Goal: Information Seeking & Learning: Learn about a topic

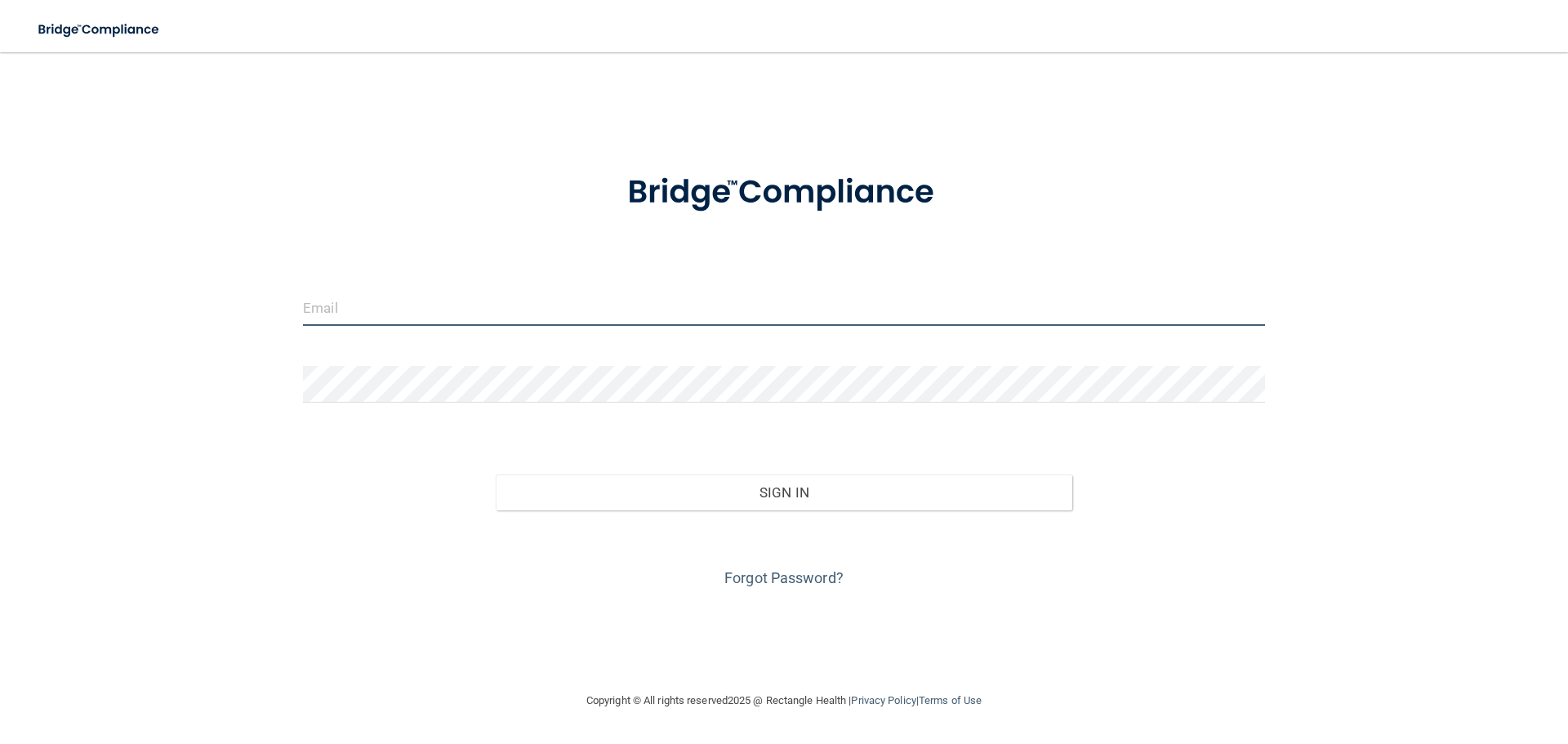
click at [390, 318] on input "email" at bounding box center [784, 307] width 961 height 36
type input "[EMAIL_ADDRESS][DOMAIN_NAME]"
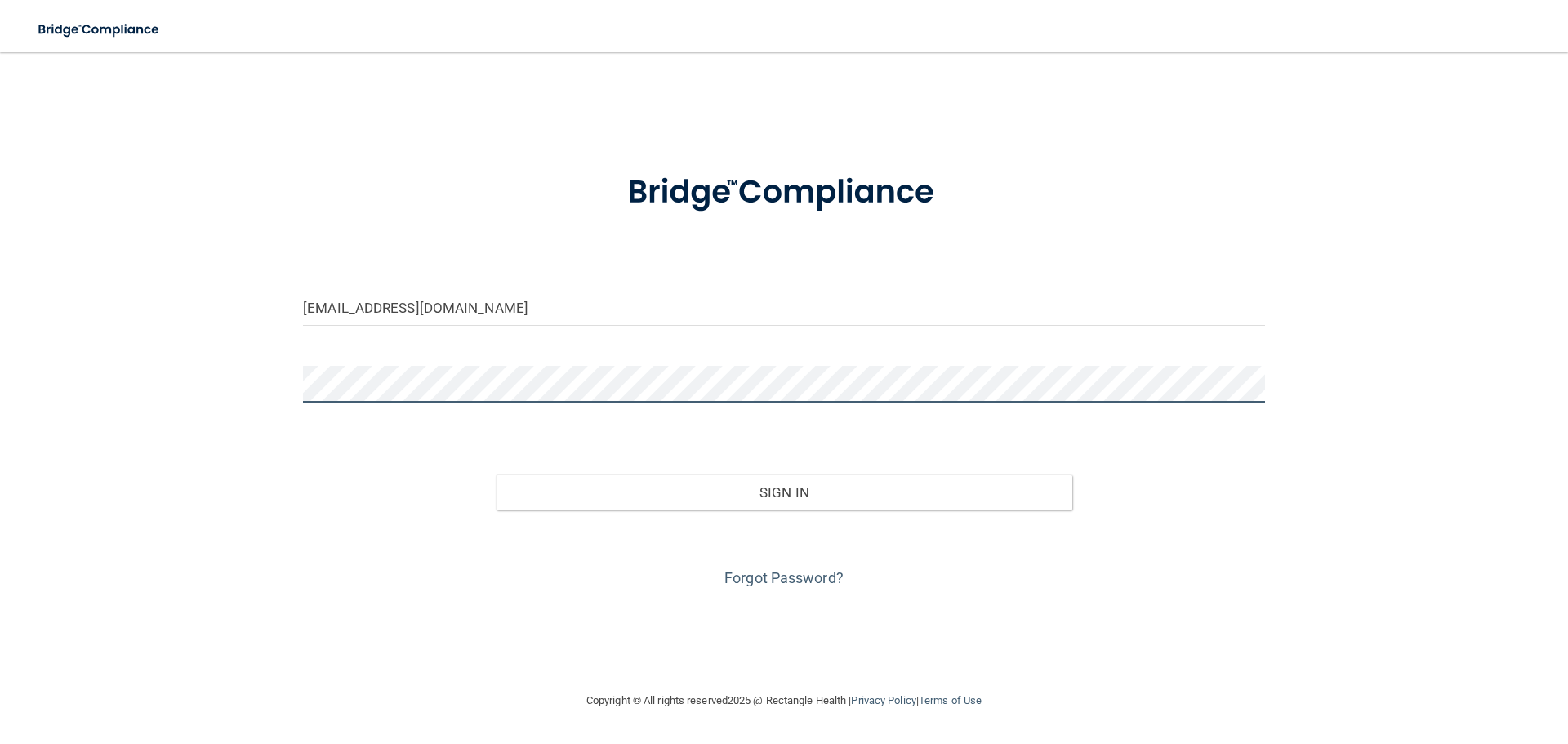
click at [495, 475] on button "Sign In" at bounding box center [784, 492] width 577 height 36
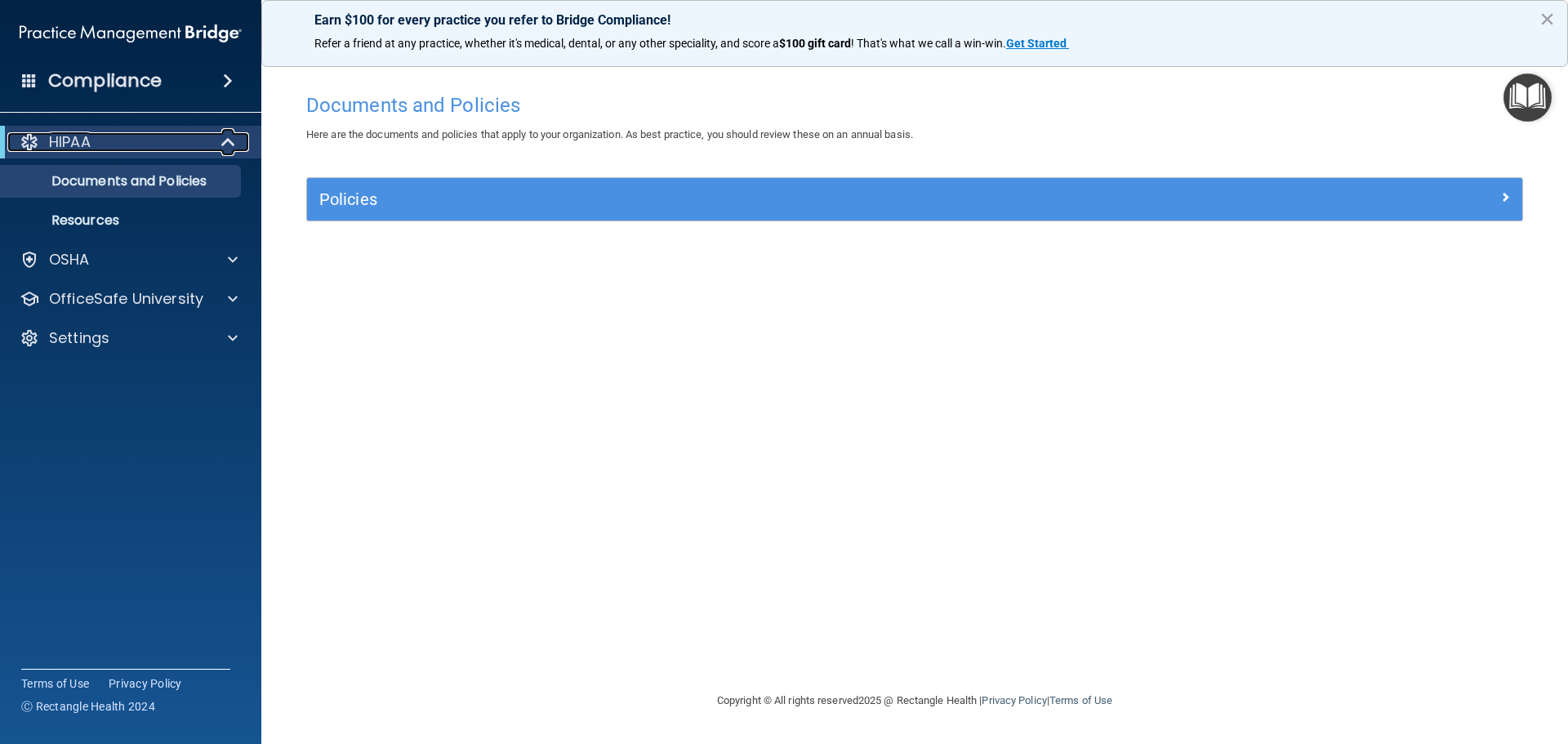
click at [233, 143] on span at bounding box center [230, 143] width 14 height 20
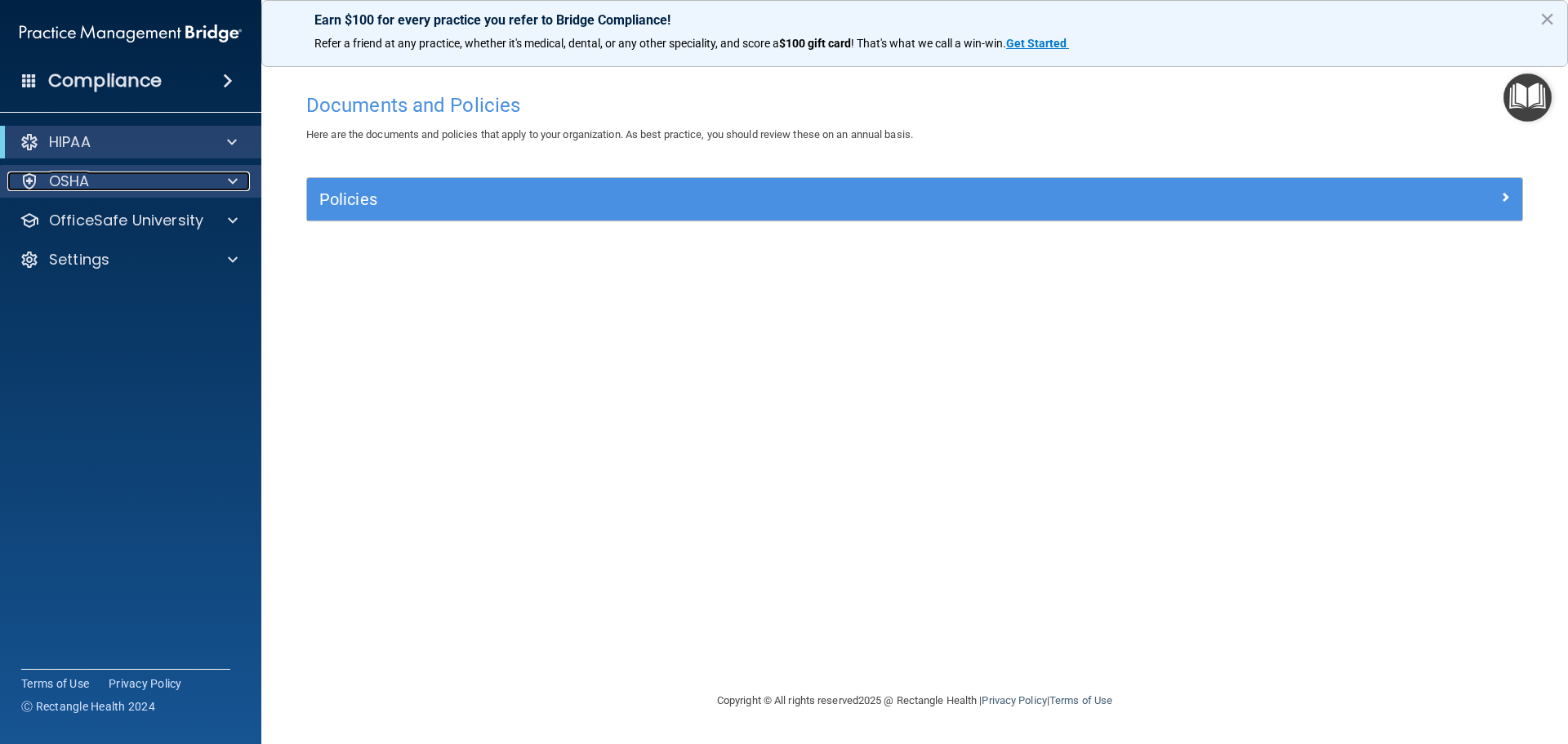
click at [234, 181] on span at bounding box center [233, 181] width 10 height 20
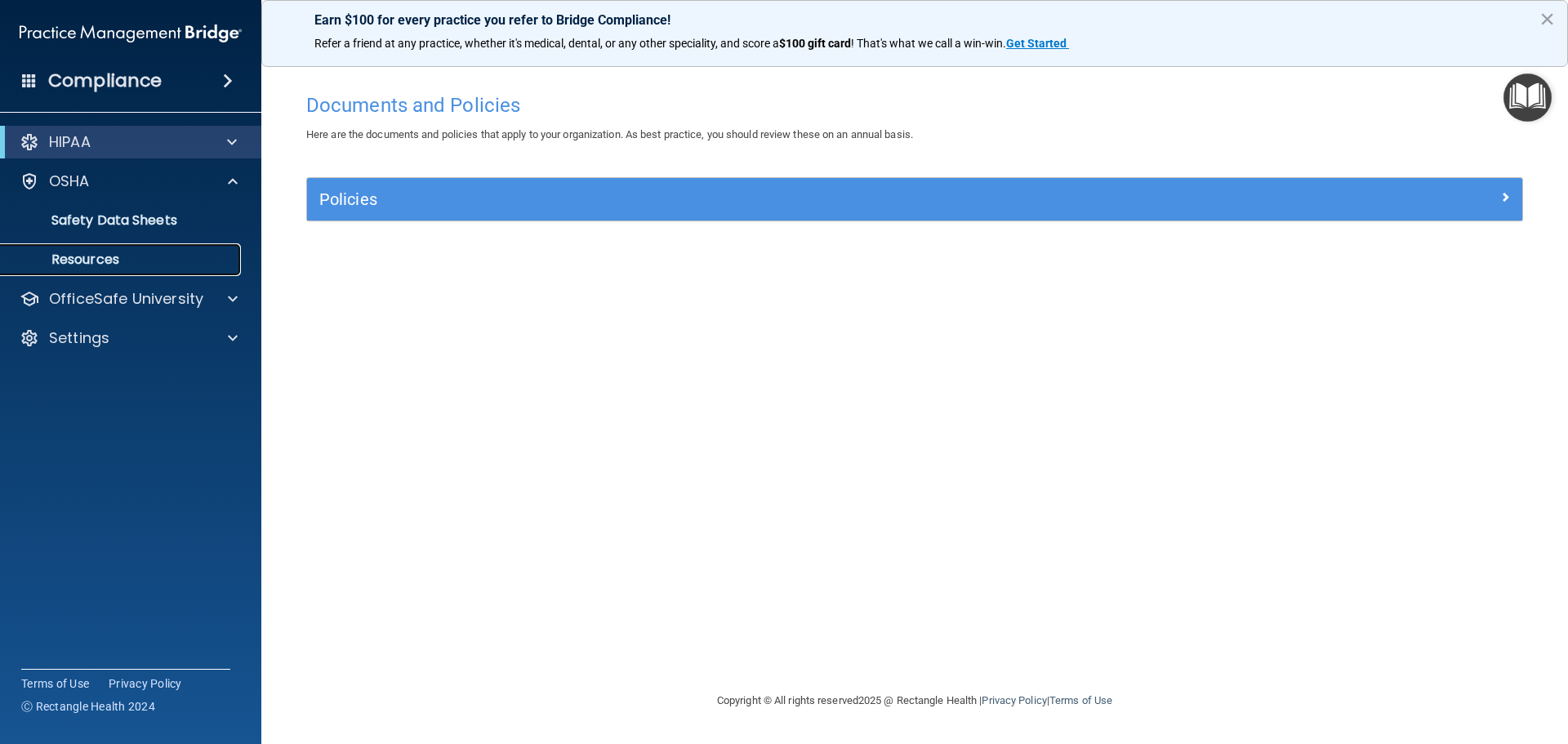
click at [133, 255] on p "Resources" at bounding box center [122, 259] width 223 height 17
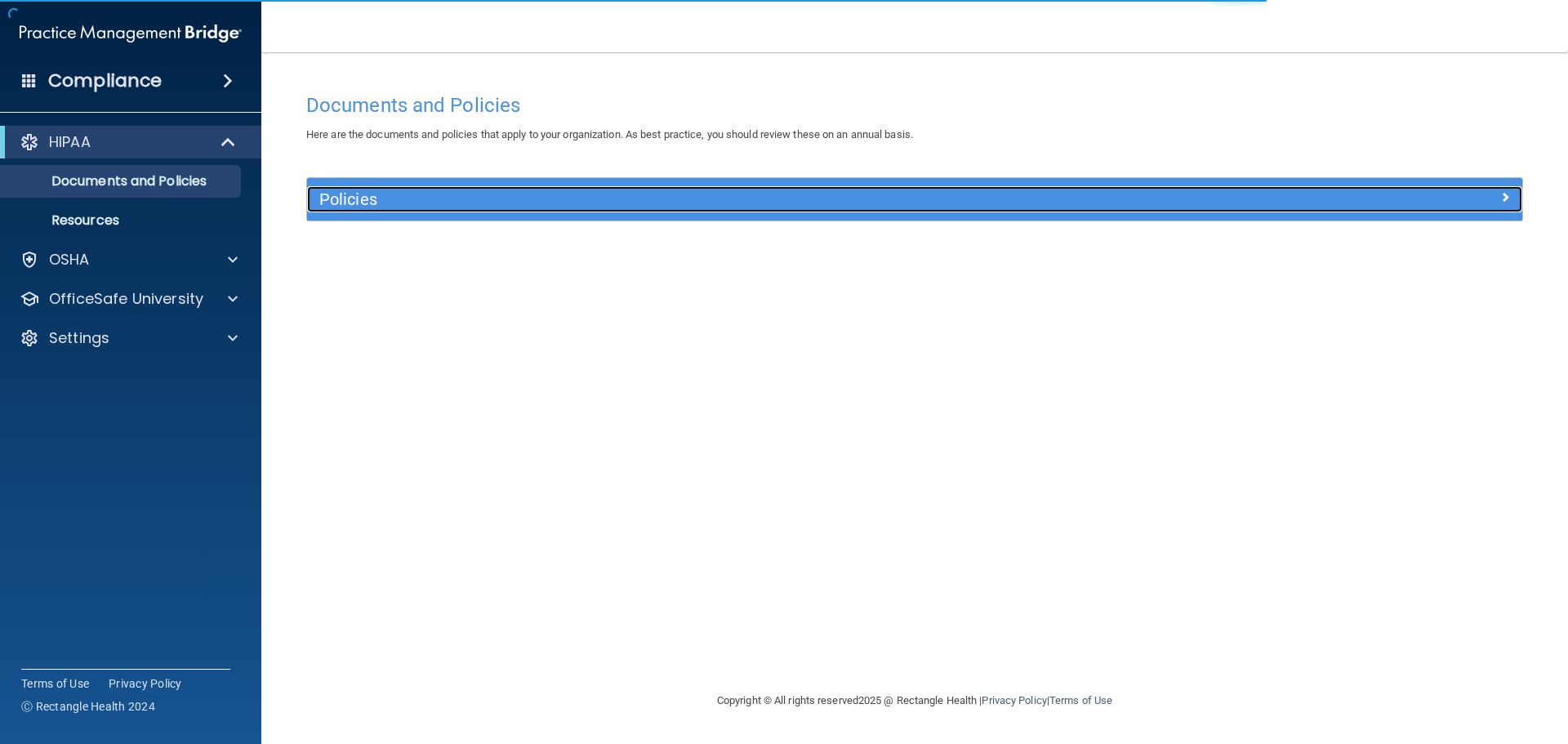
click at [350, 199] on h5 "Policies" at bounding box center [763, 200] width 887 height 18
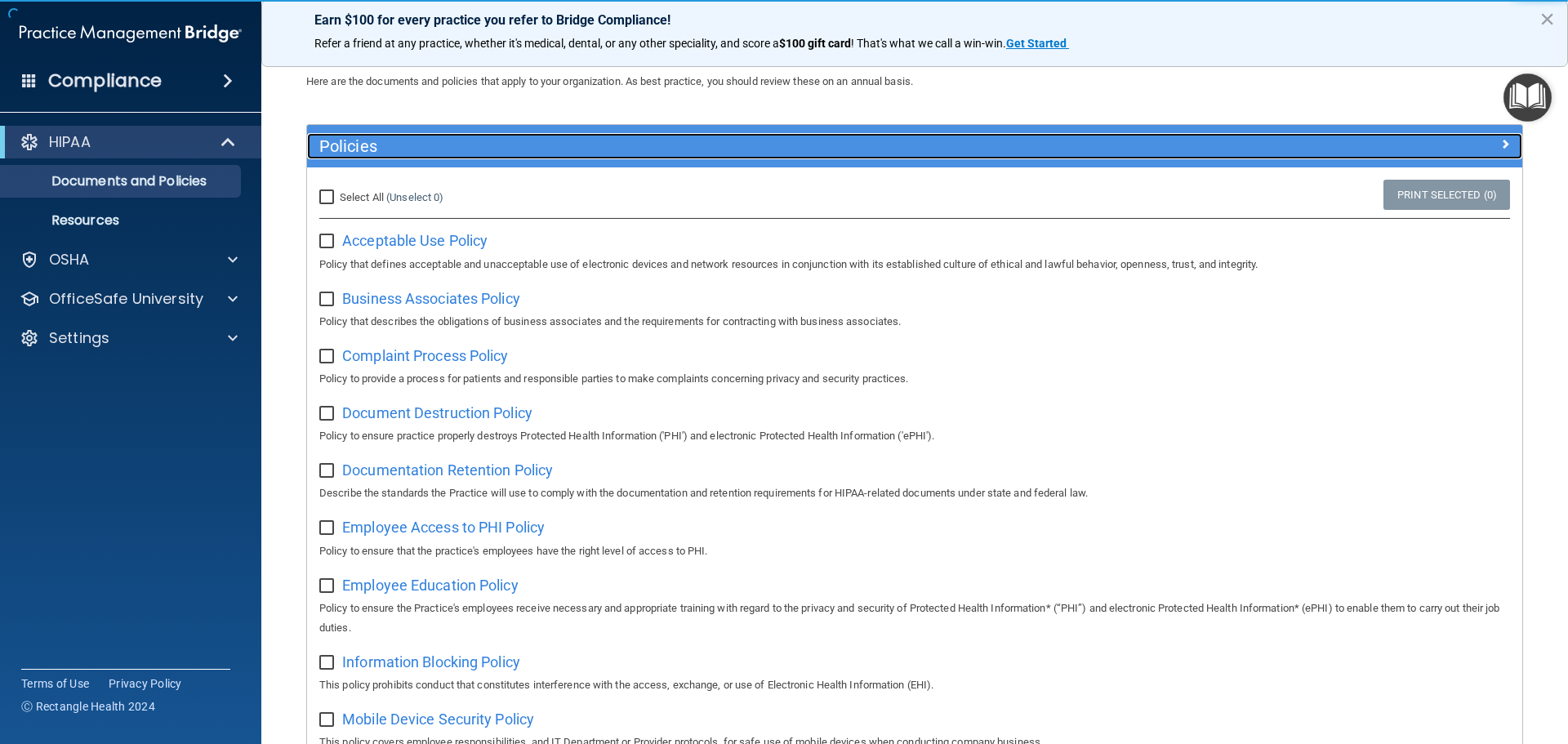
scroll to position [82, 0]
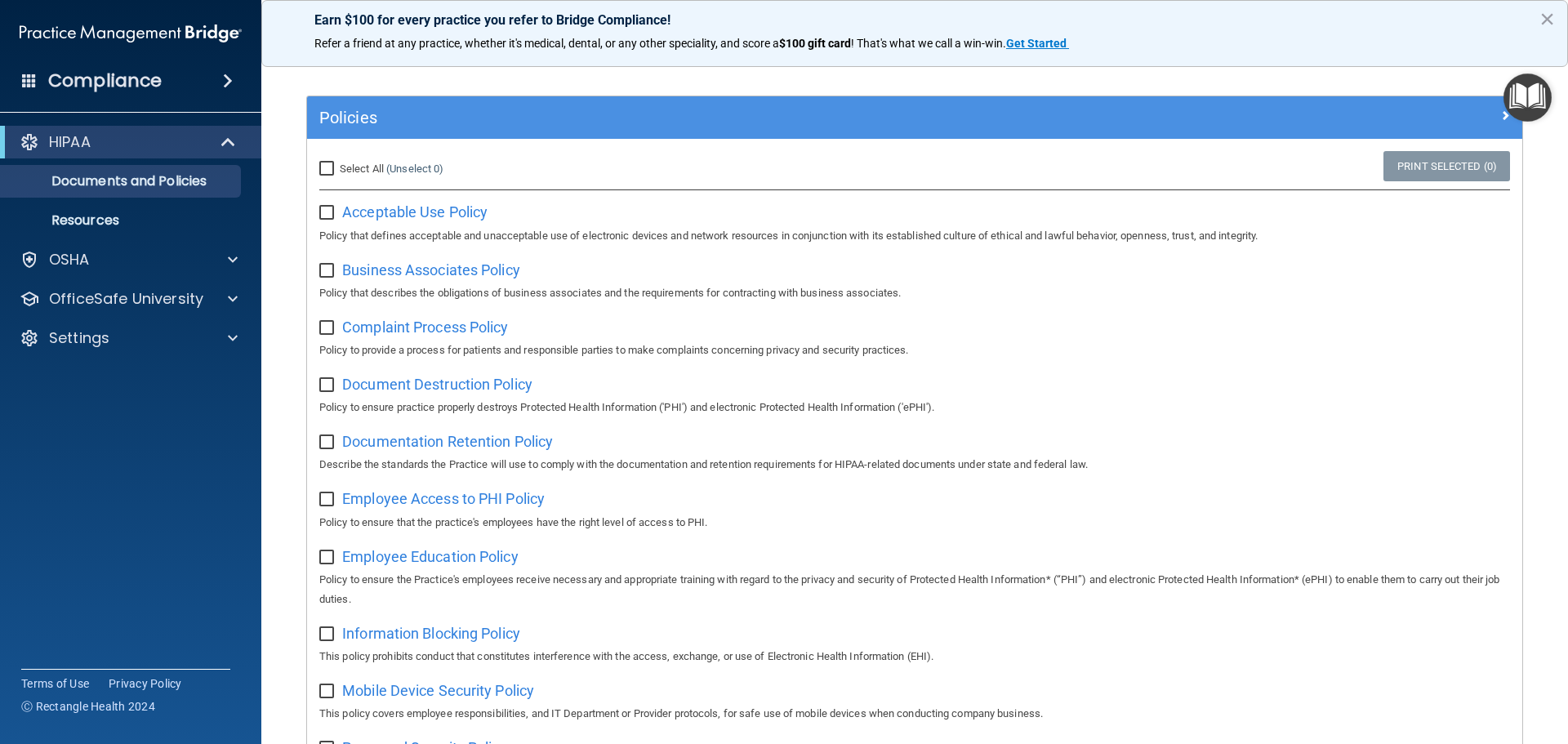
click at [81, 80] on h4 "Compliance" at bounding box center [104, 81] width 113 height 23
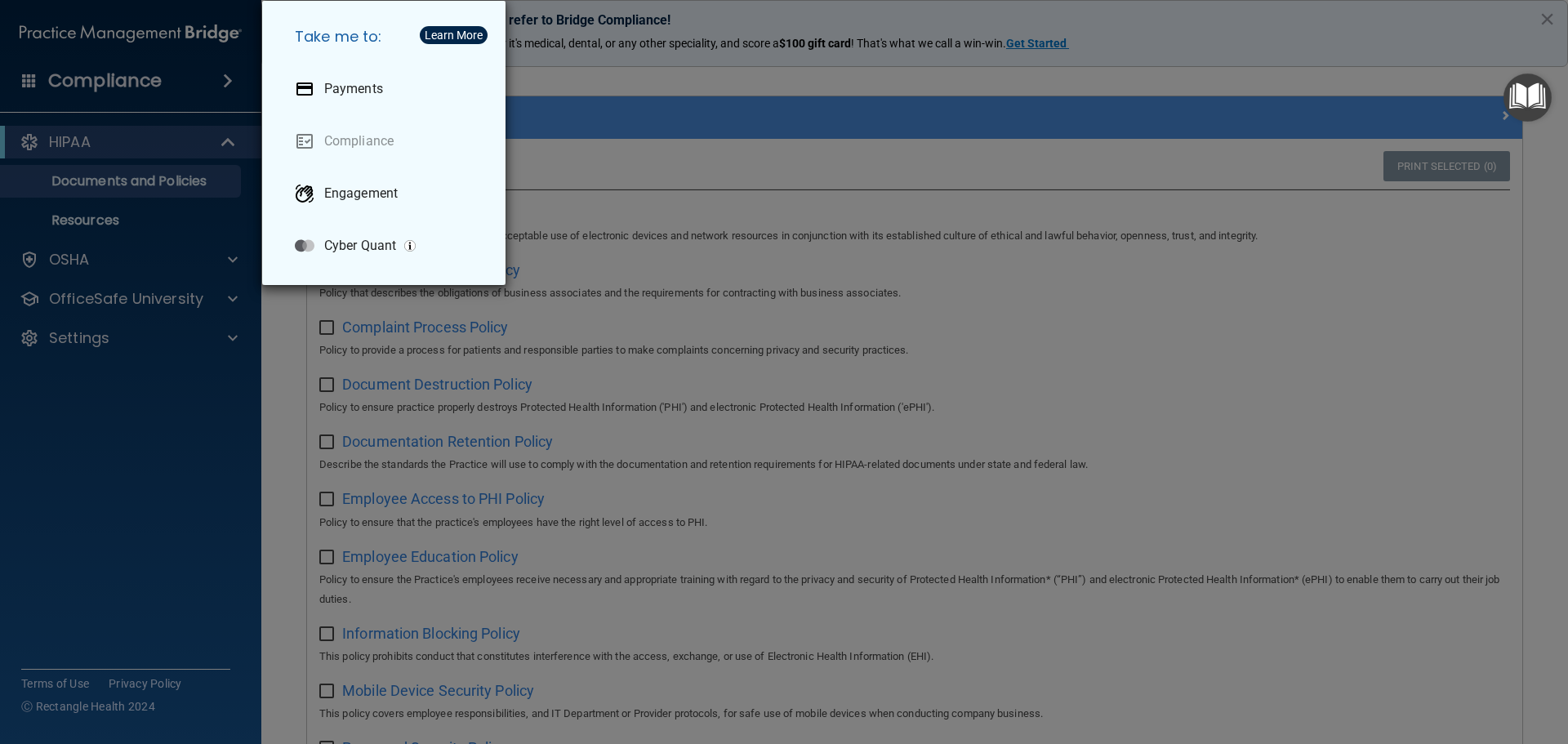
click at [226, 94] on div "Take me to: Payments Compliance Engagement Cyber Quant" at bounding box center [784, 372] width 1568 height 744
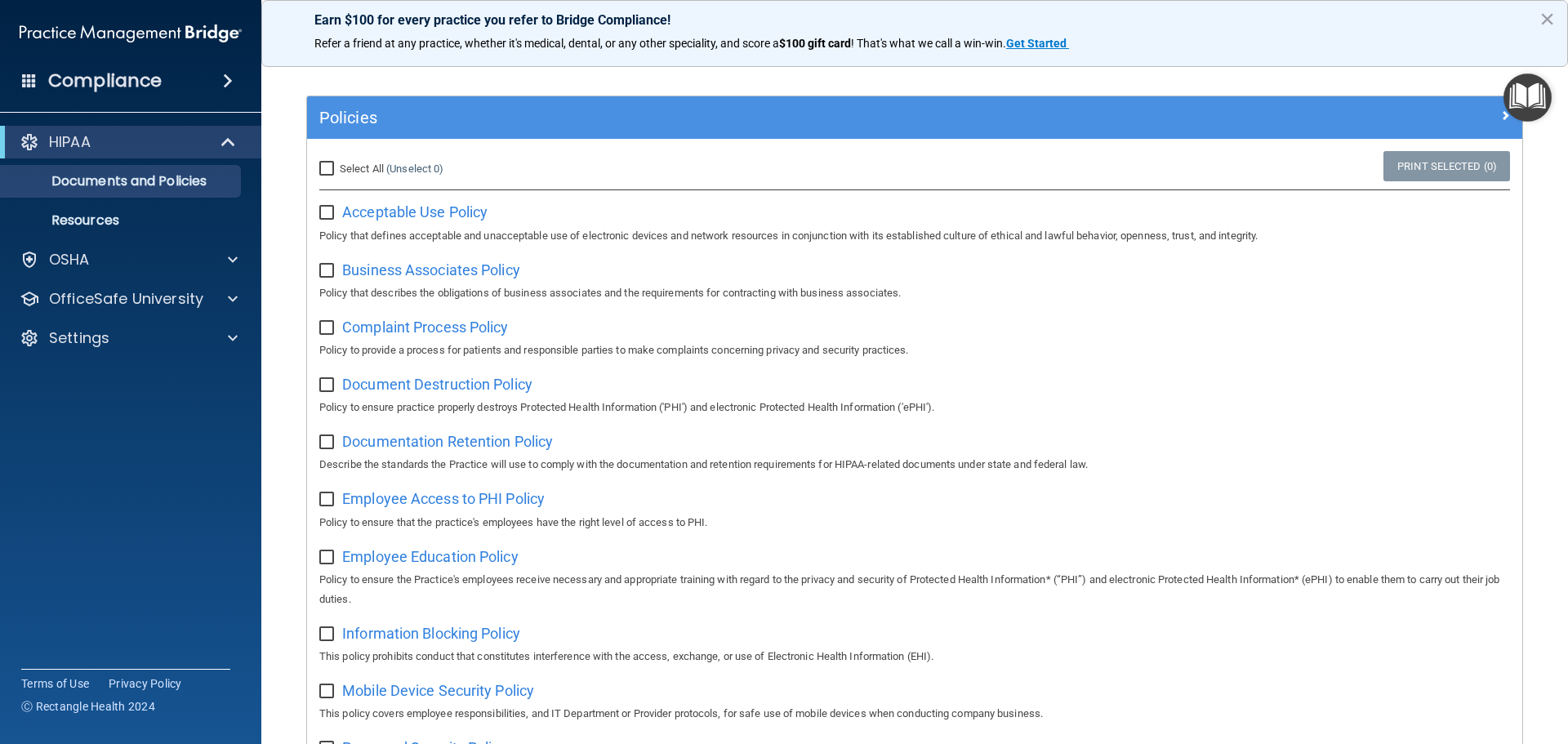
click at [224, 81] on span at bounding box center [228, 81] width 10 height 20
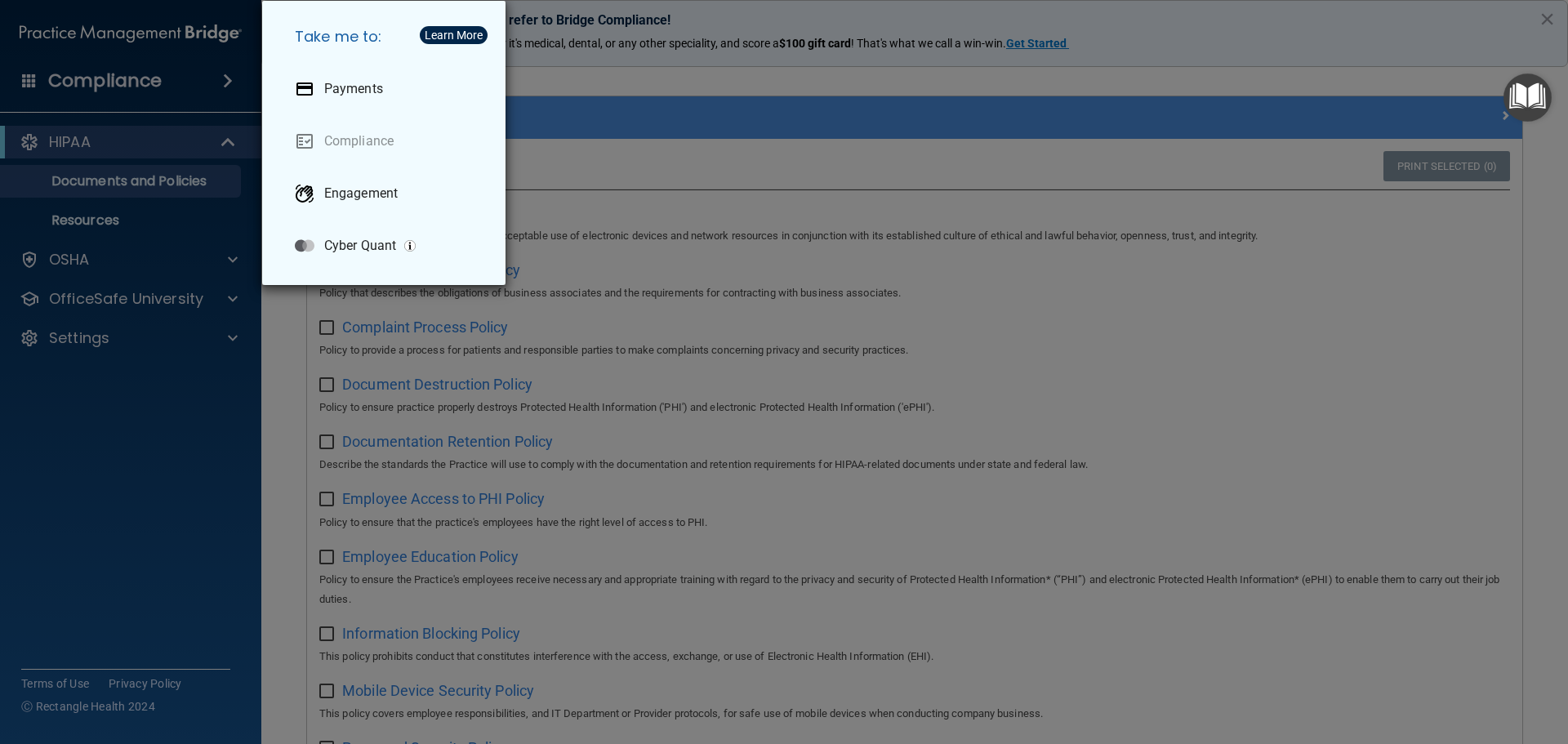
click at [224, 81] on div "Take me to: Payments Compliance Engagement Cyber Quant" at bounding box center [784, 372] width 1568 height 744
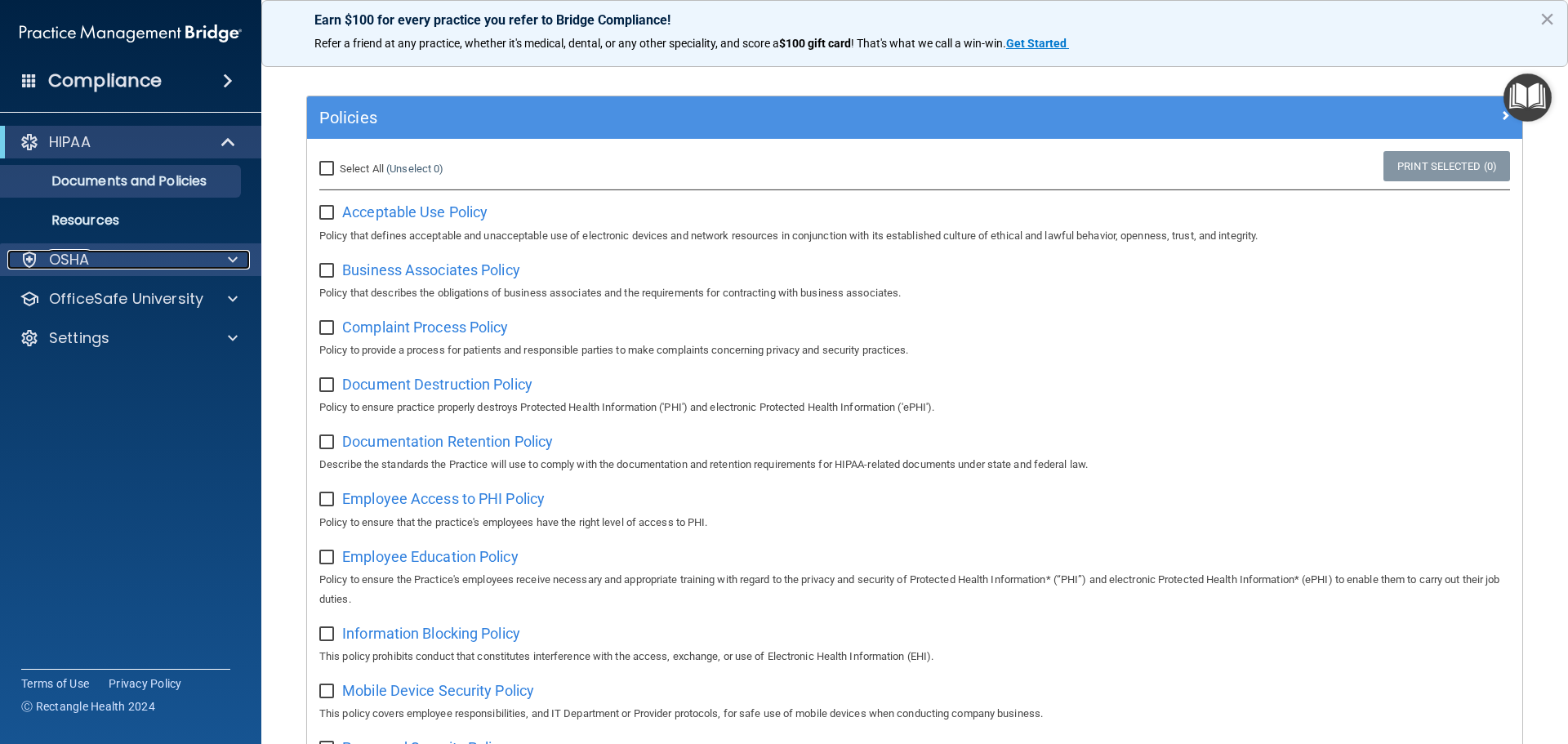
click at [228, 261] on span at bounding box center [233, 259] width 10 height 20
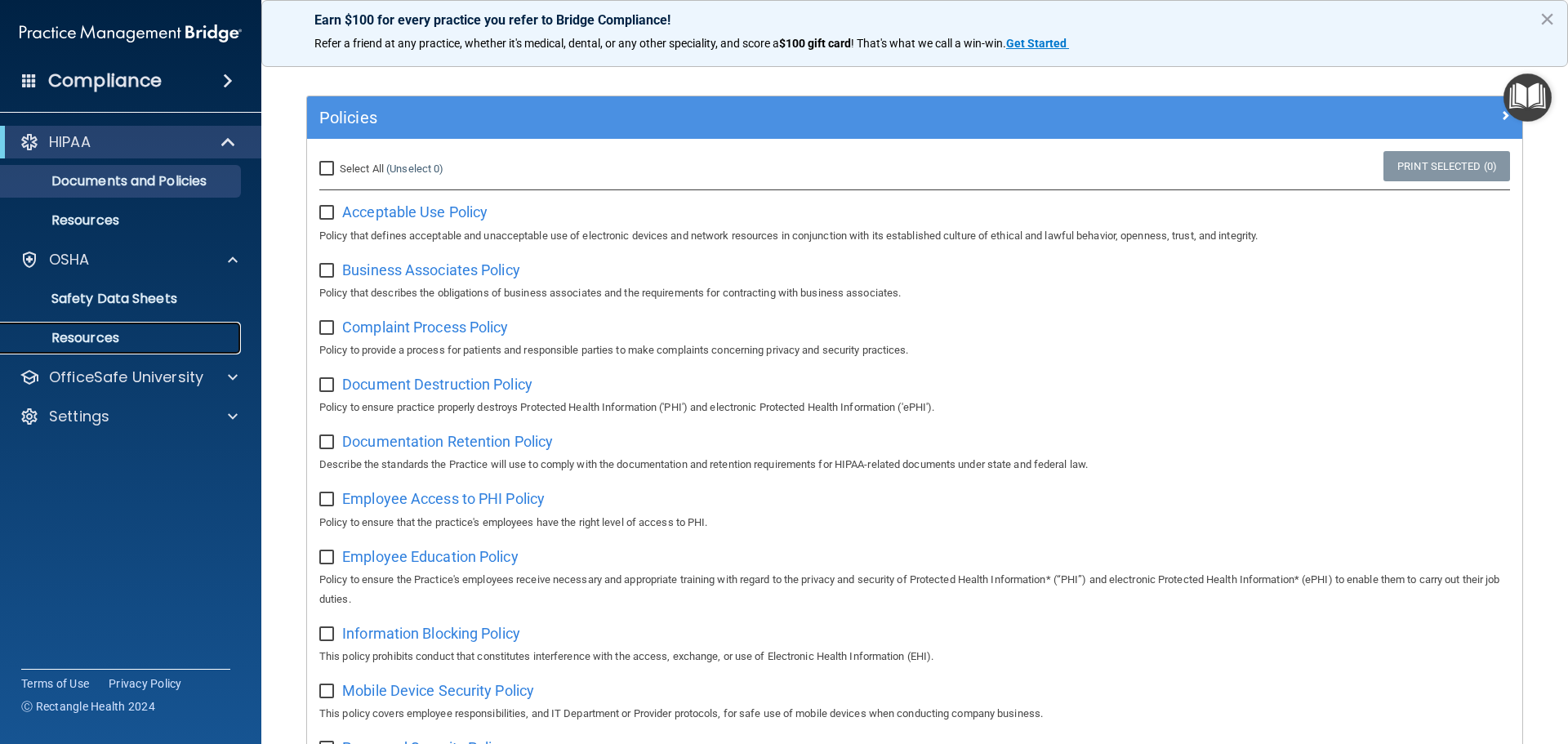
click at [157, 330] on p "Resources" at bounding box center [122, 338] width 223 height 17
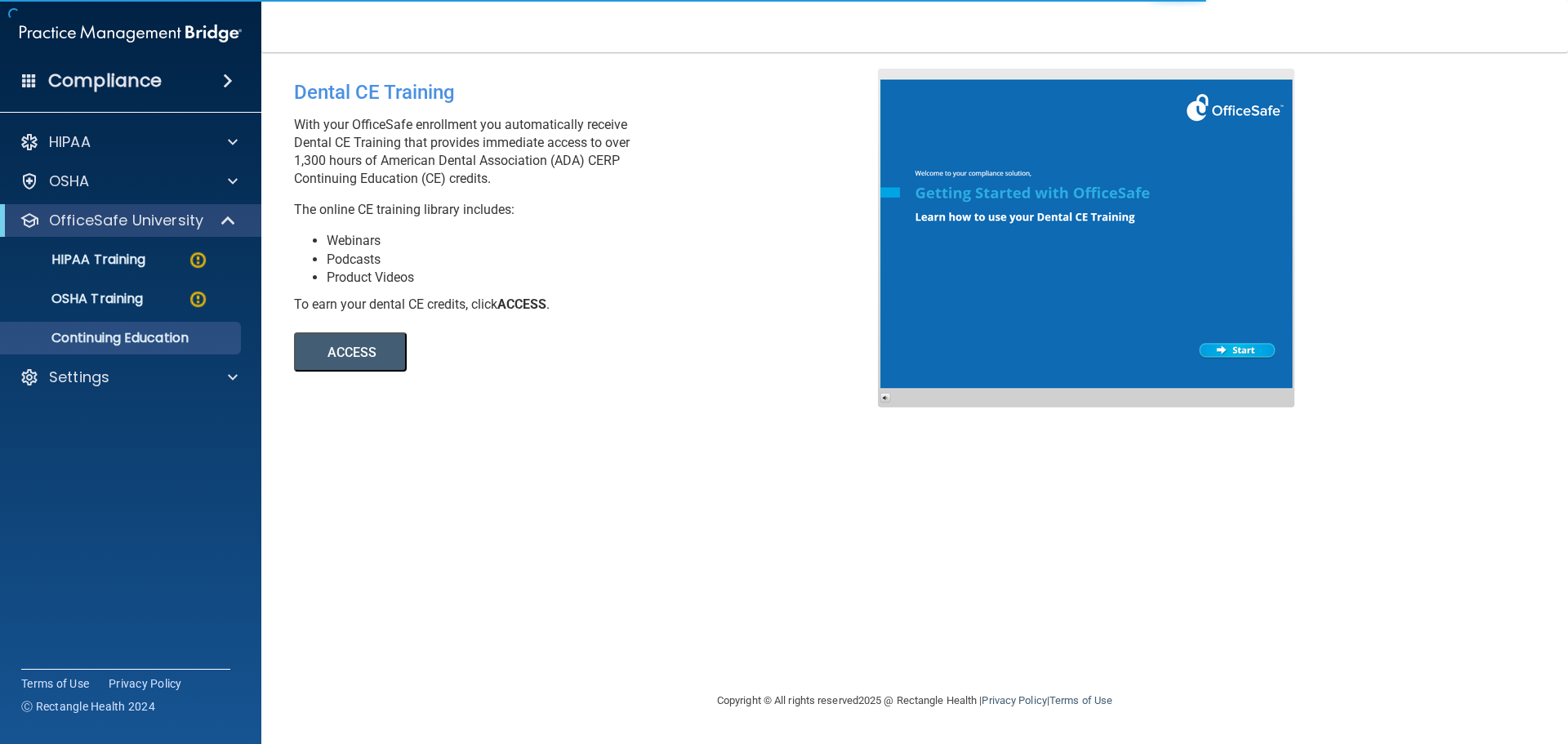
drag, startPoint x: 412, startPoint y: 276, endPoint x: 790, endPoint y: 499, distance: 438.9
click at [790, 499] on div "Dental CE Training With your OfficeSafe enrollment you automatically receive De…" at bounding box center [914, 372] width 1242 height 605
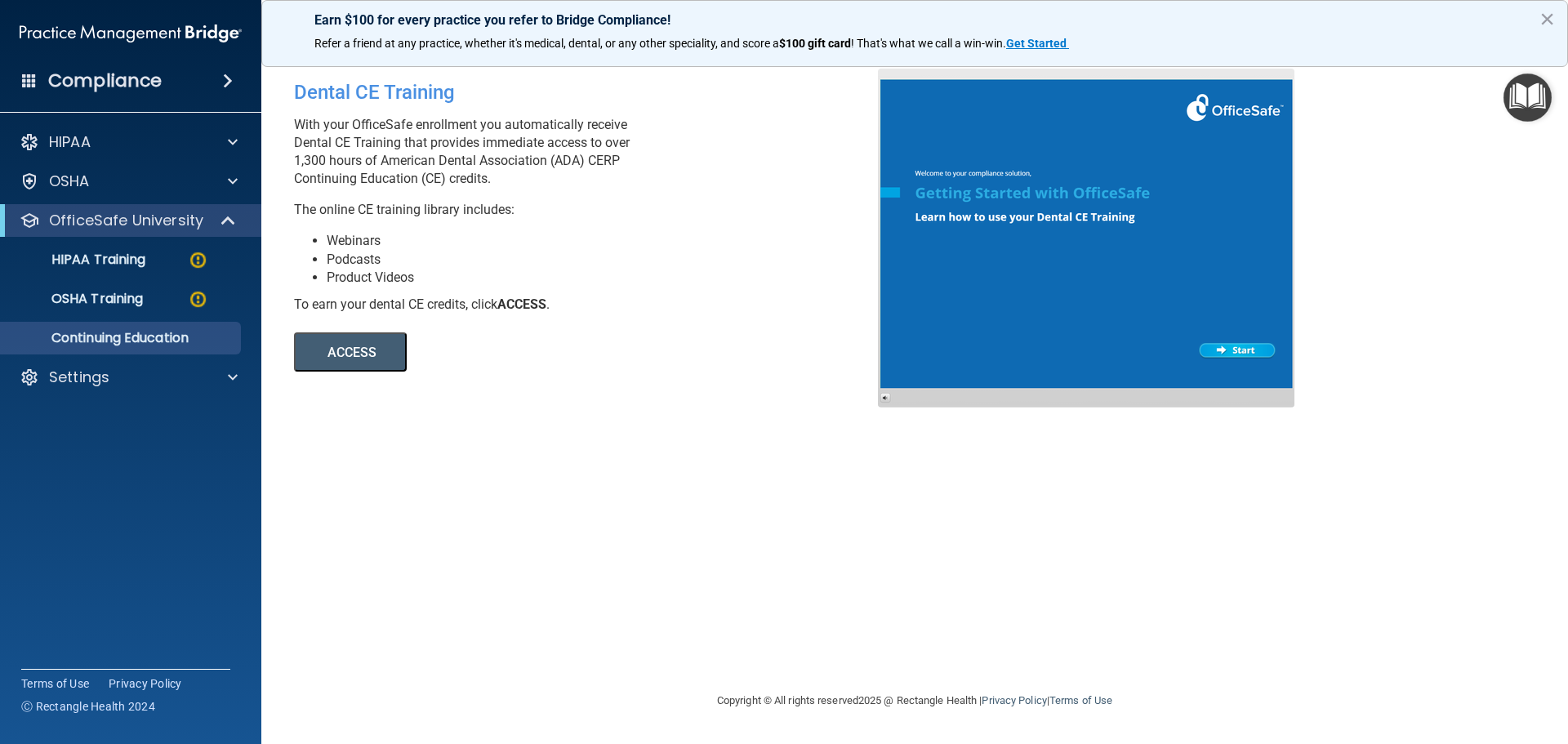
click at [331, 350] on button "ACCESS" at bounding box center [350, 352] width 113 height 39
click at [228, 80] on span at bounding box center [228, 81] width 10 height 20
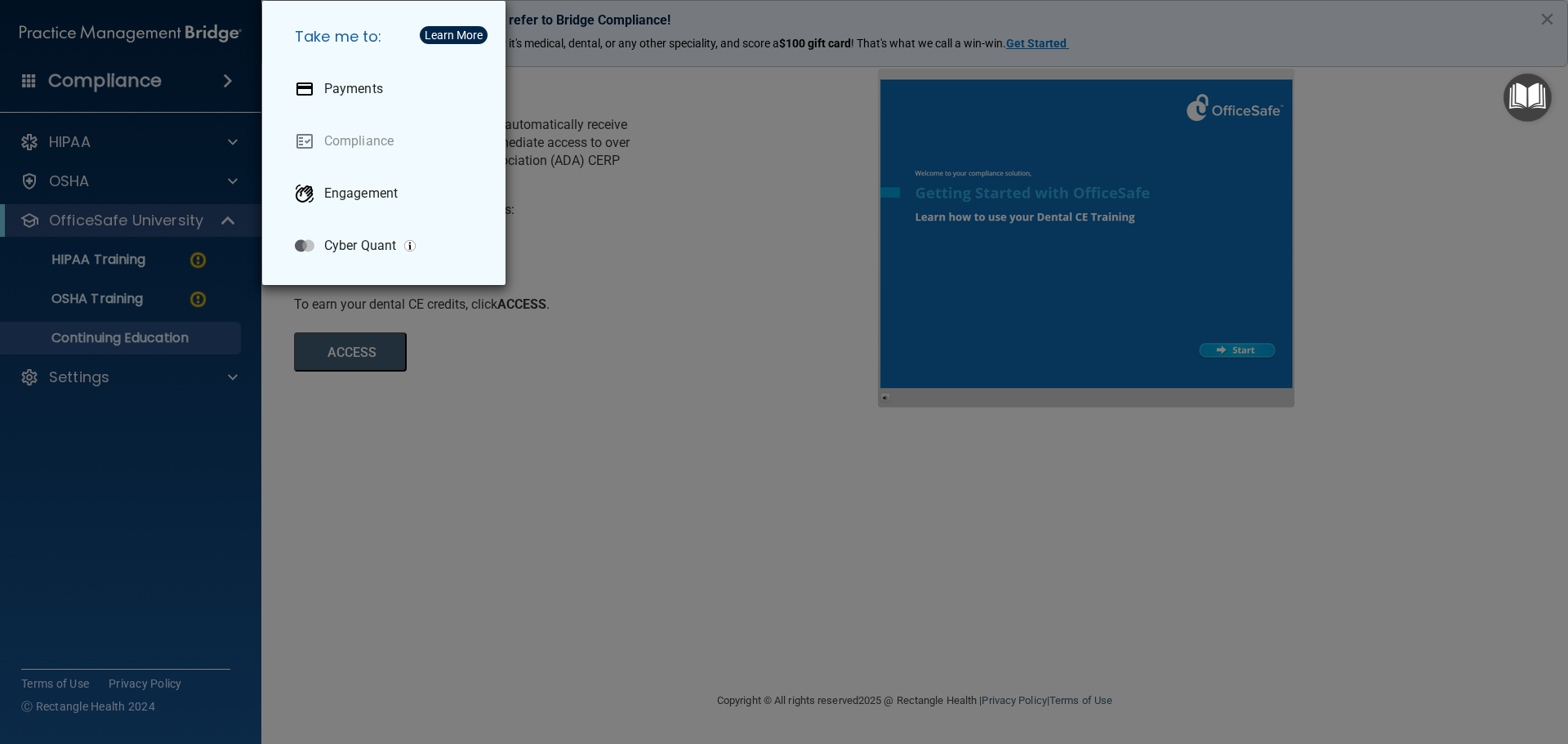
click at [228, 80] on div "Take me to: Payments Compliance Engagement Cyber Quant" at bounding box center [784, 372] width 1568 height 744
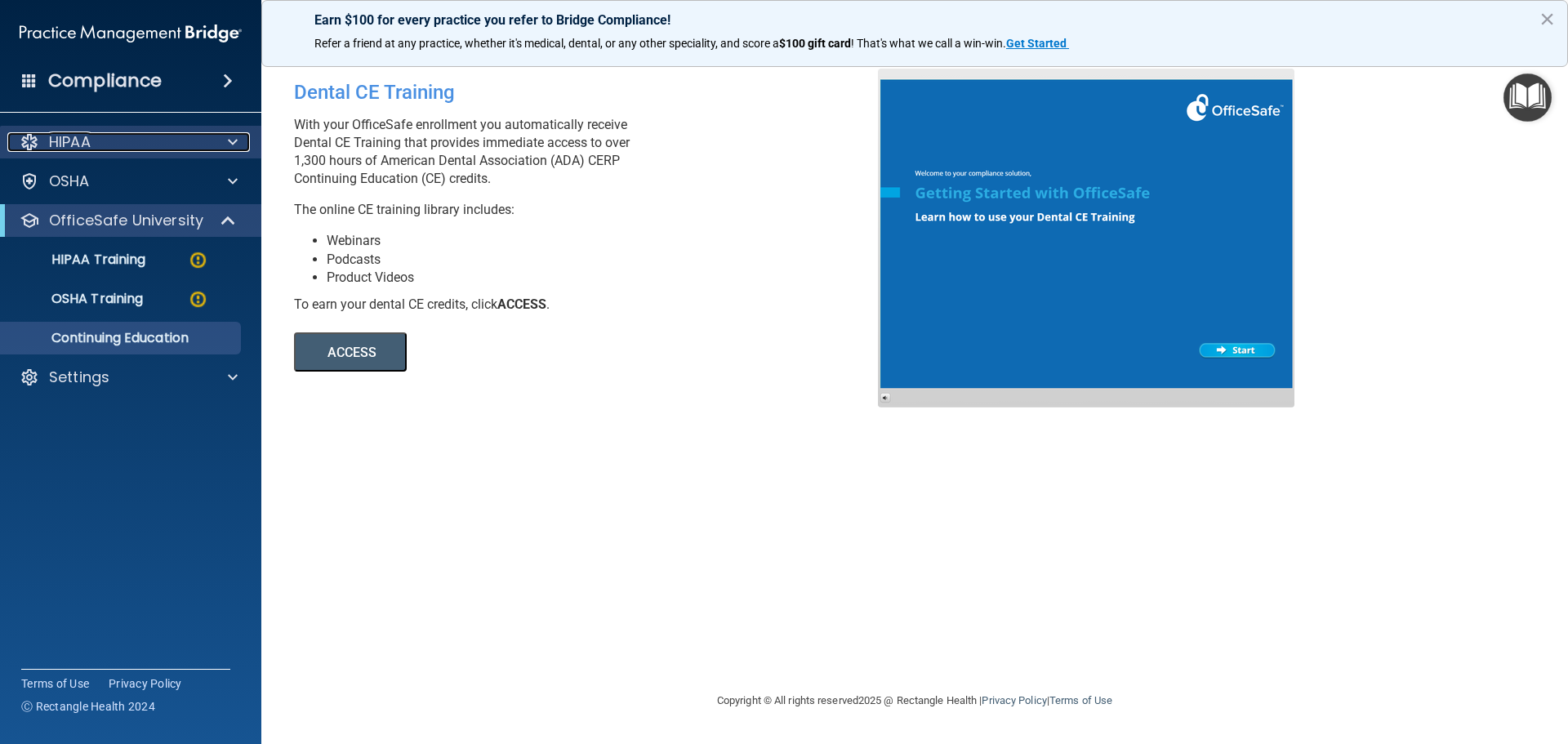
click at [230, 142] on span at bounding box center [233, 143] width 10 height 20
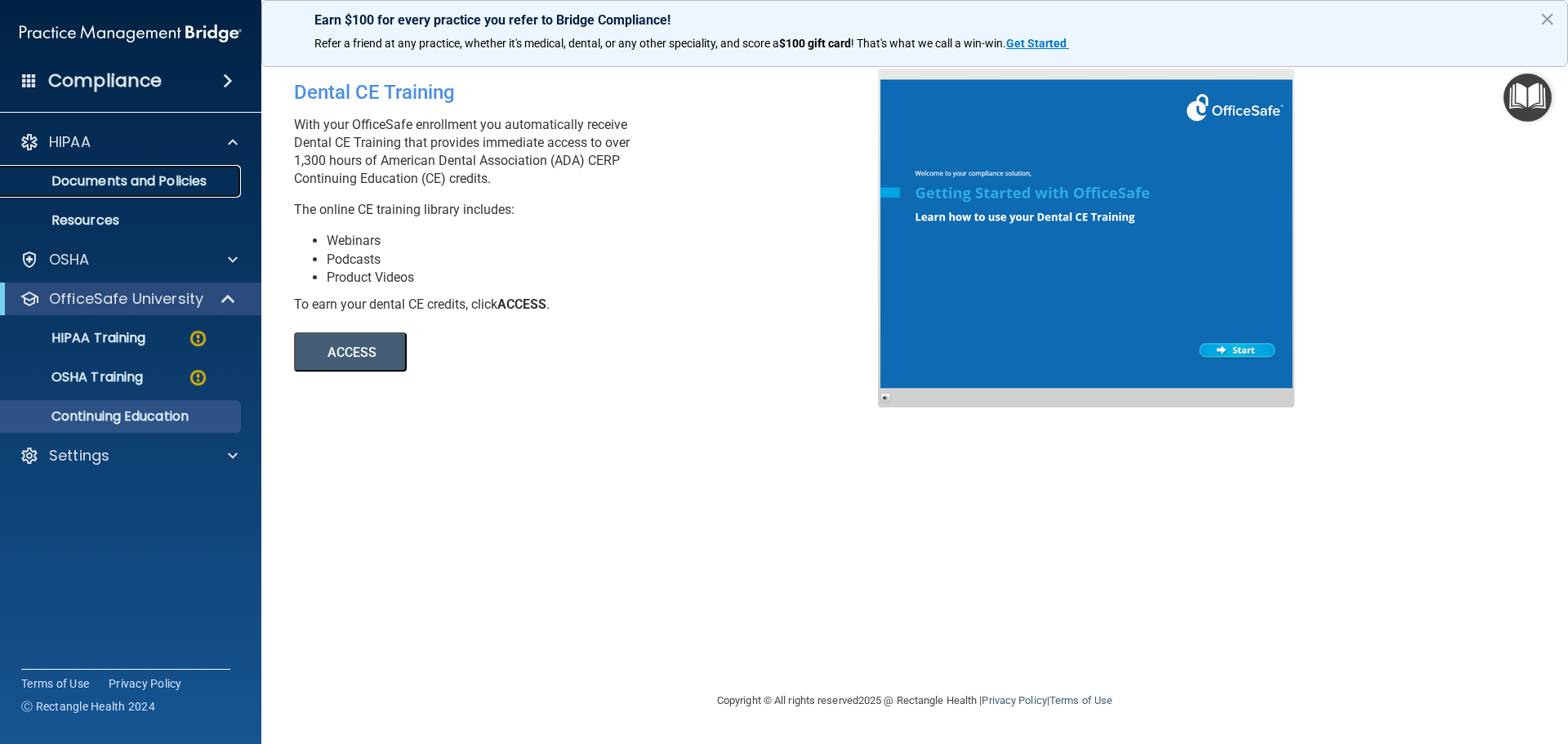
click at [185, 182] on p "Documents and Policies" at bounding box center [122, 181] width 223 height 17
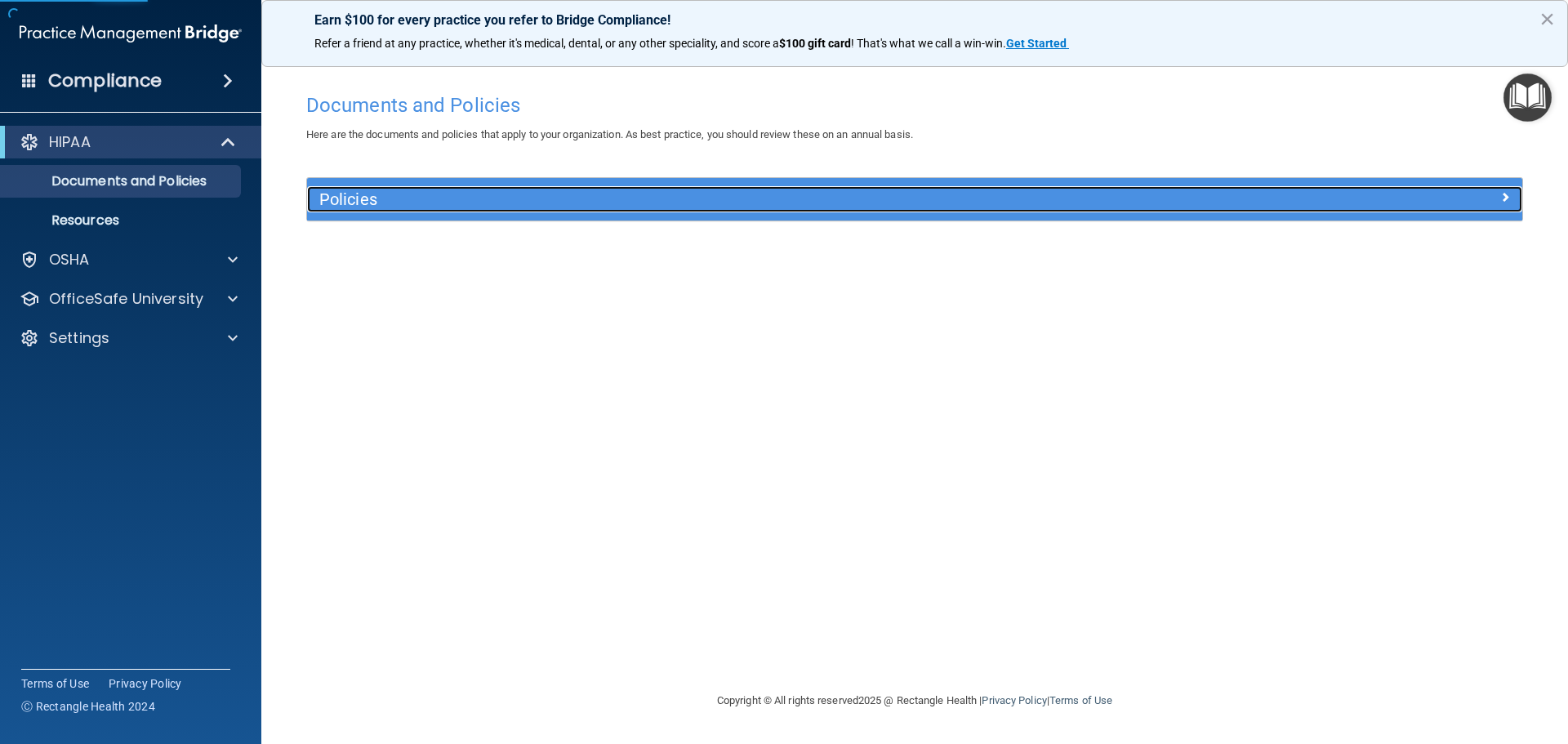
click at [355, 194] on h5 "Policies" at bounding box center [763, 200] width 887 height 18
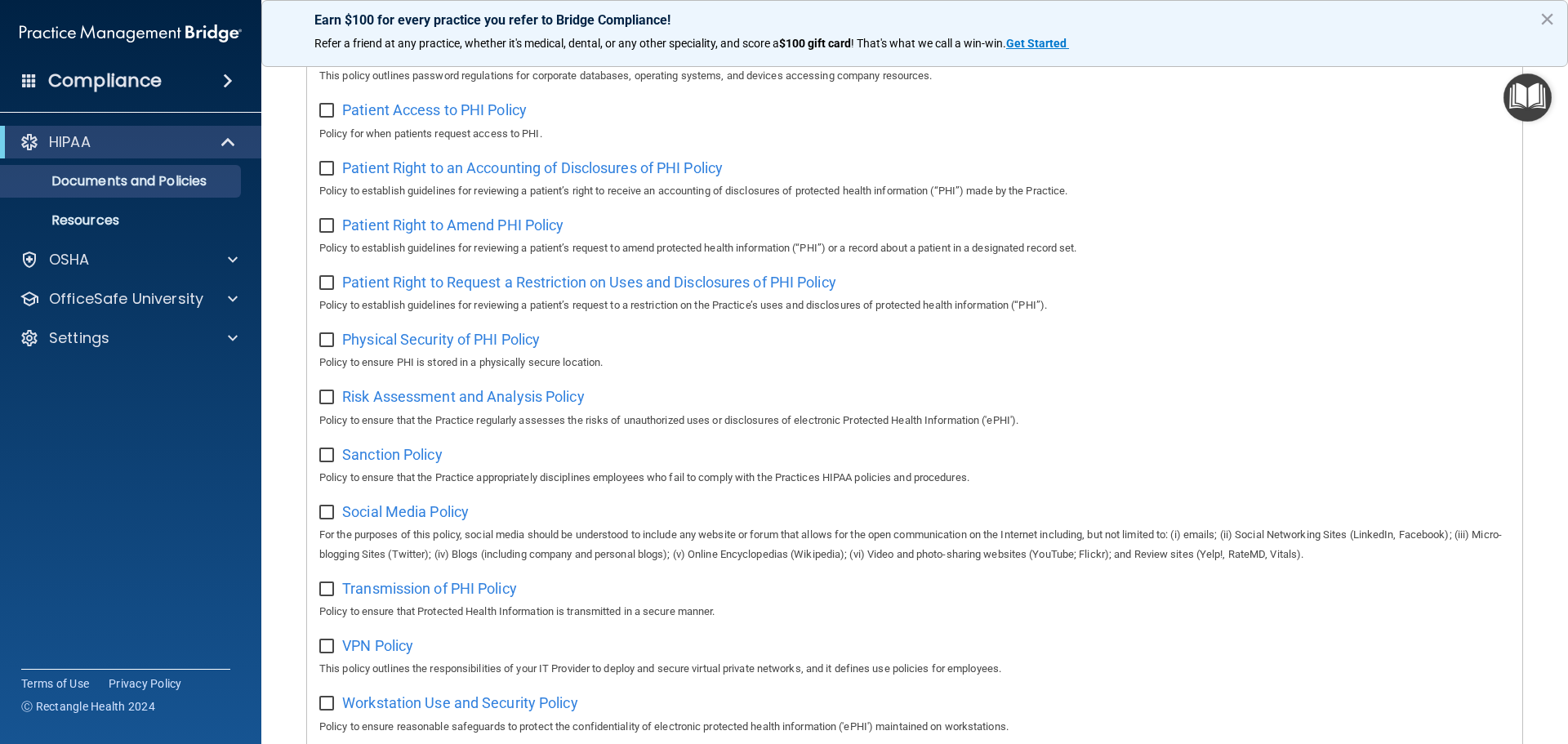
scroll to position [858, 0]
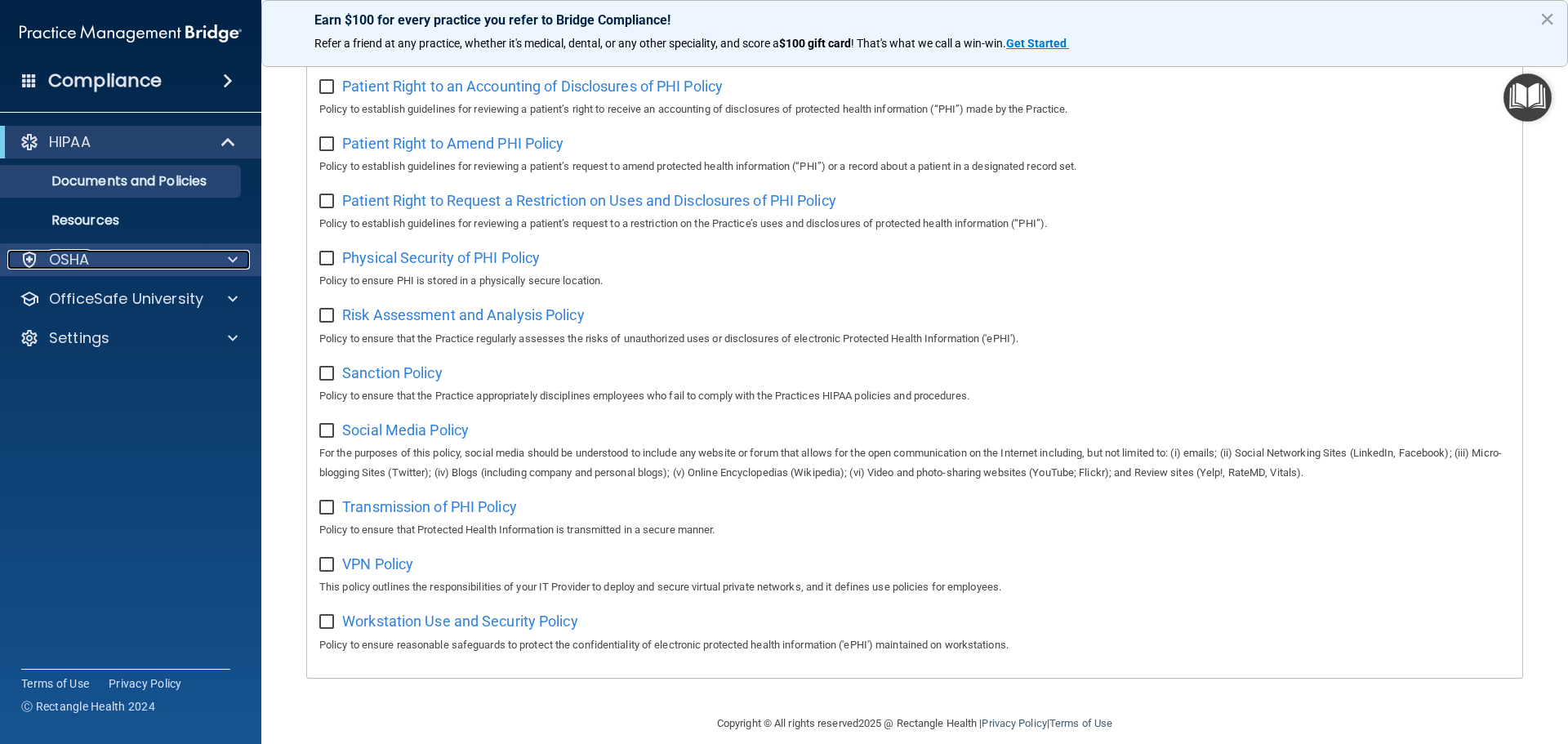
click at [236, 258] on span at bounding box center [233, 259] width 10 height 20
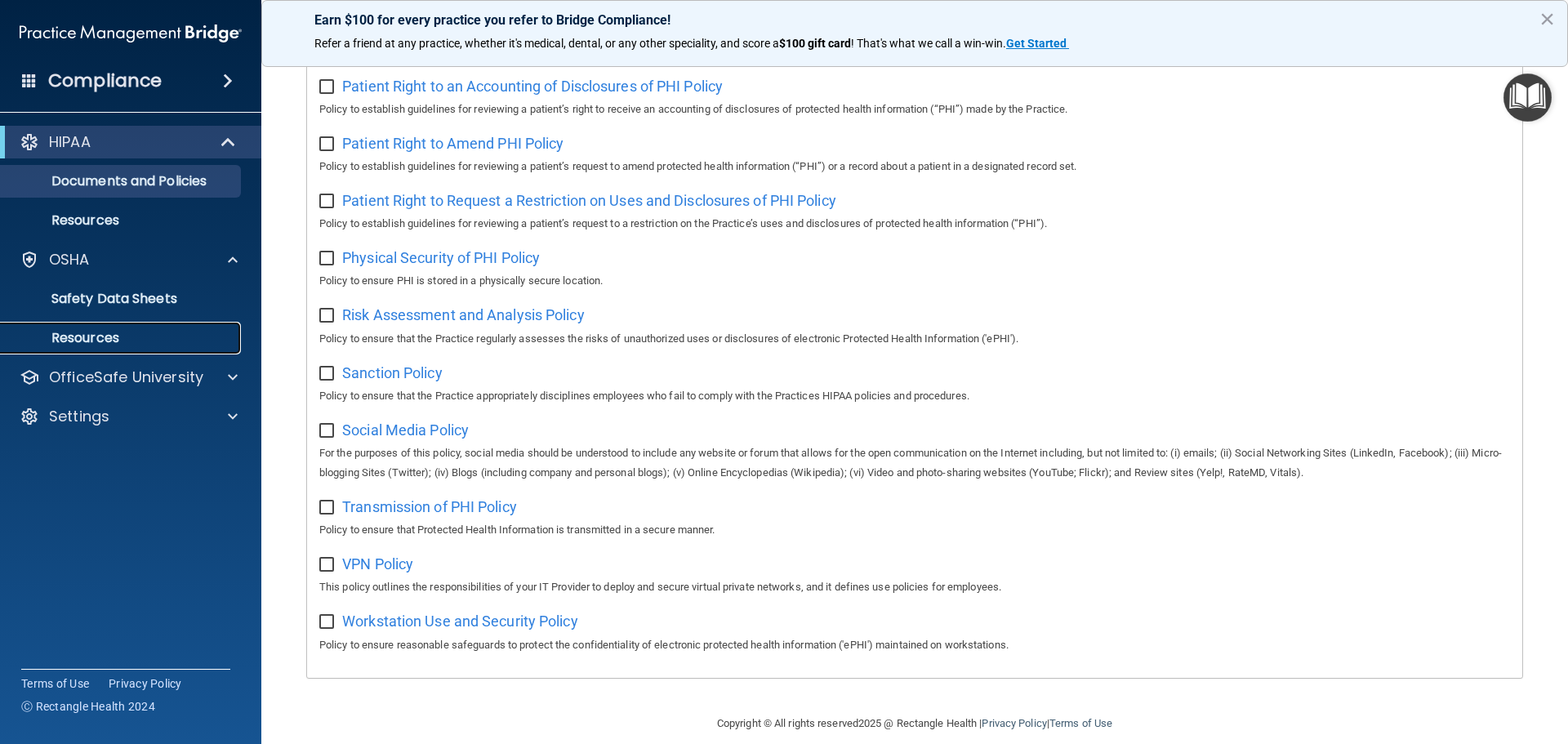
click at [156, 339] on p "Resources" at bounding box center [122, 338] width 223 height 17
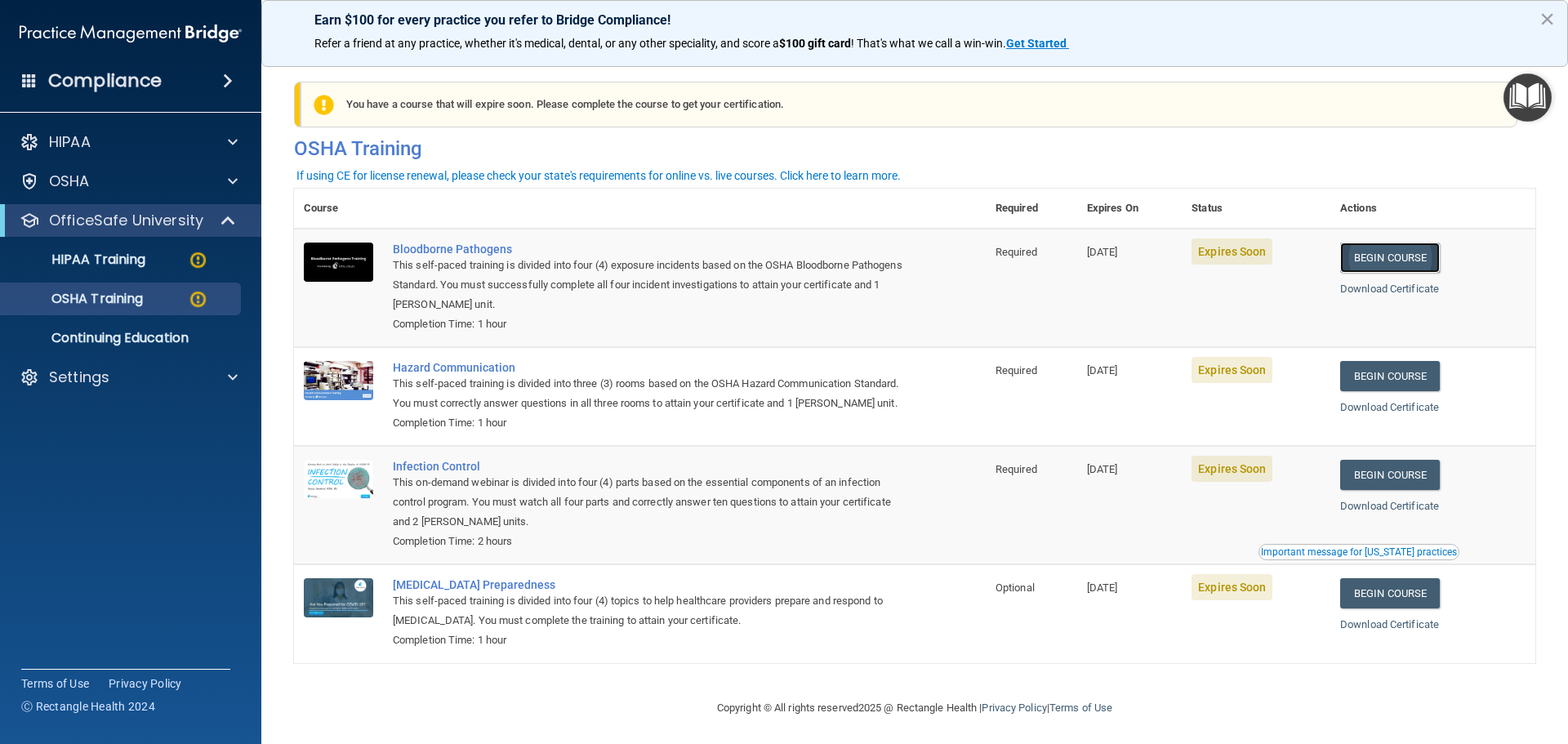
click at [1396, 258] on link "Begin Course" at bounding box center [1389, 258] width 99 height 30
click at [1402, 258] on link "Begin Course" at bounding box center [1389, 258] width 99 height 30
click at [1398, 252] on link "Begin Course" at bounding box center [1389, 258] width 99 height 30
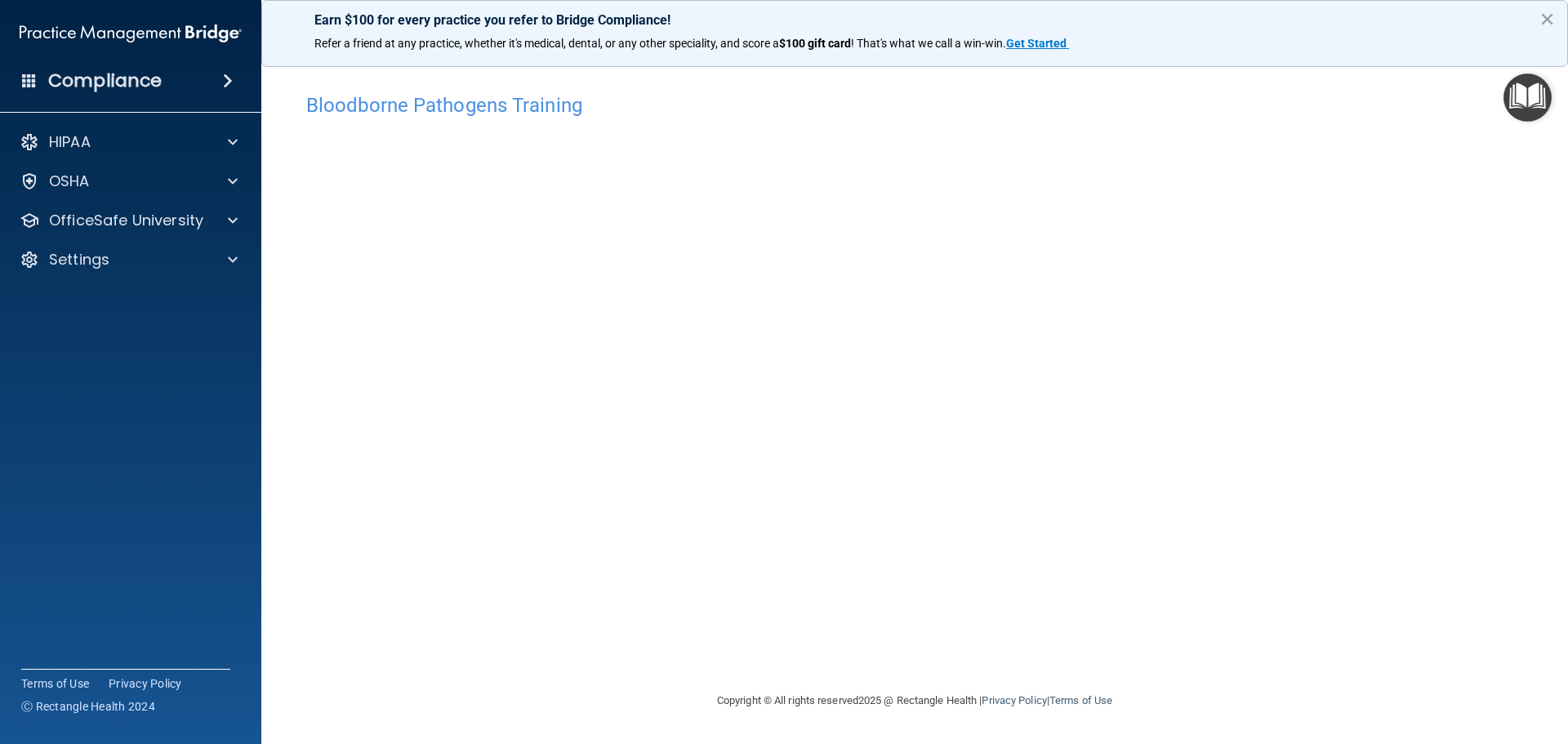
click at [471, 113] on h4 "Bloodborne Pathogens Training" at bounding box center [914, 105] width 1217 height 22
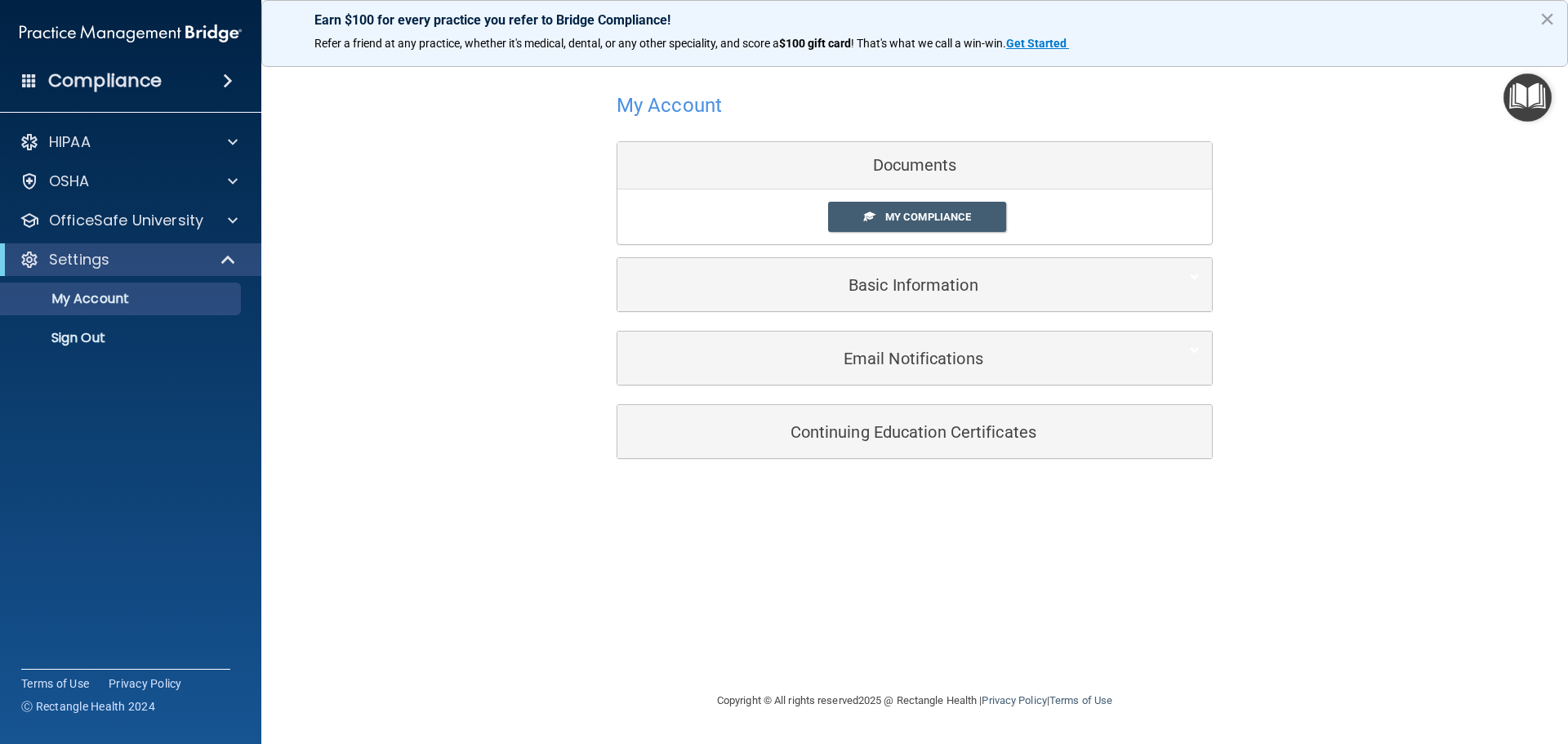
drag, startPoint x: 472, startPoint y: 118, endPoint x: 507, endPoint y: 417, distance: 301.0
click at [507, 417] on div "My Account Documents My Compliance My Compliance My BAA Basic Information Full …" at bounding box center [914, 273] width 1242 height 409
click at [916, 209] on link "My Compliance" at bounding box center [917, 216] width 179 height 30
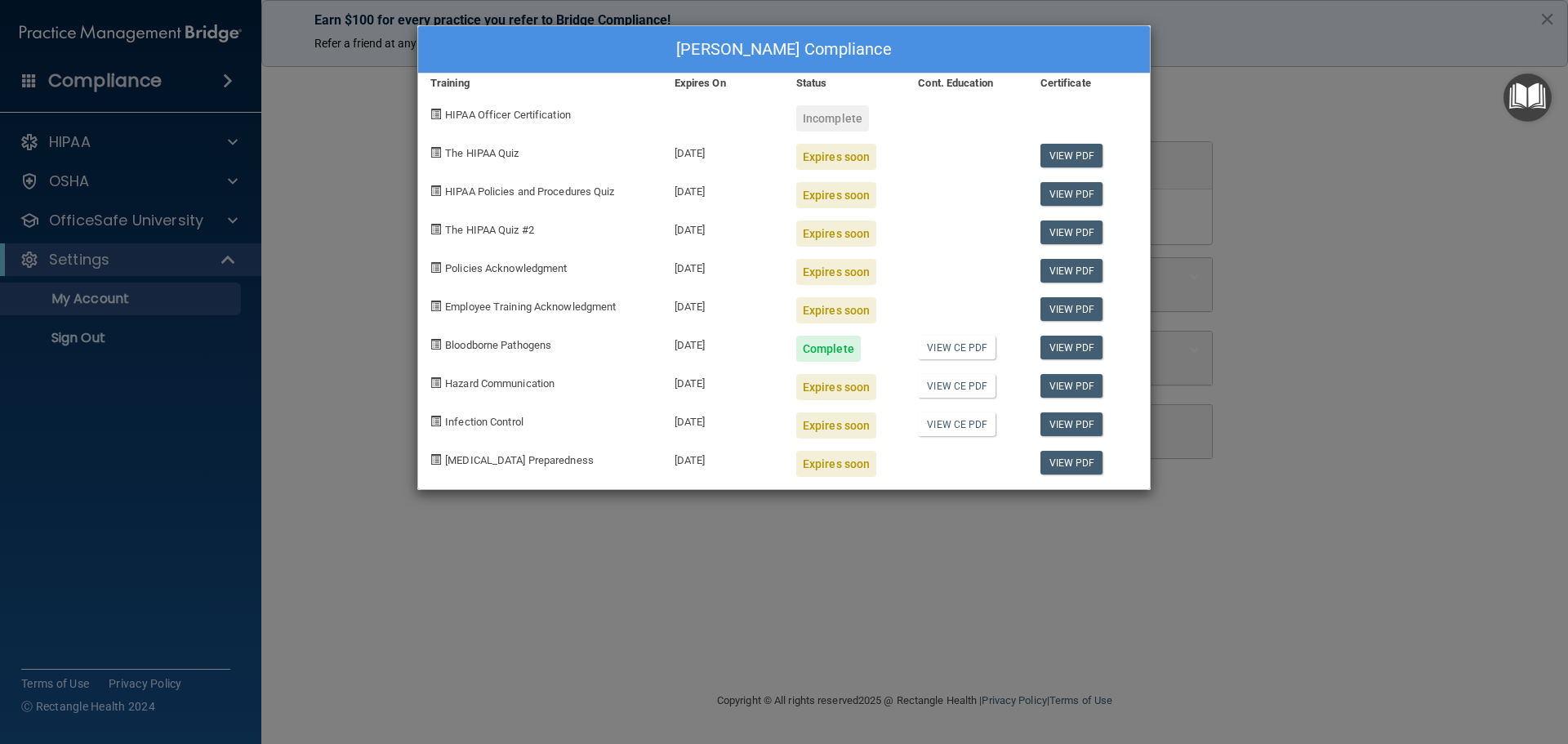
click at [552, 114] on span "HIPAA Officer Certification" at bounding box center [508, 114] width 126 height 12
click at [364, 238] on div "[PERSON_NAME] Compliance Training Expires On Status Cont. Education Certificate…" at bounding box center [784, 372] width 1568 height 744
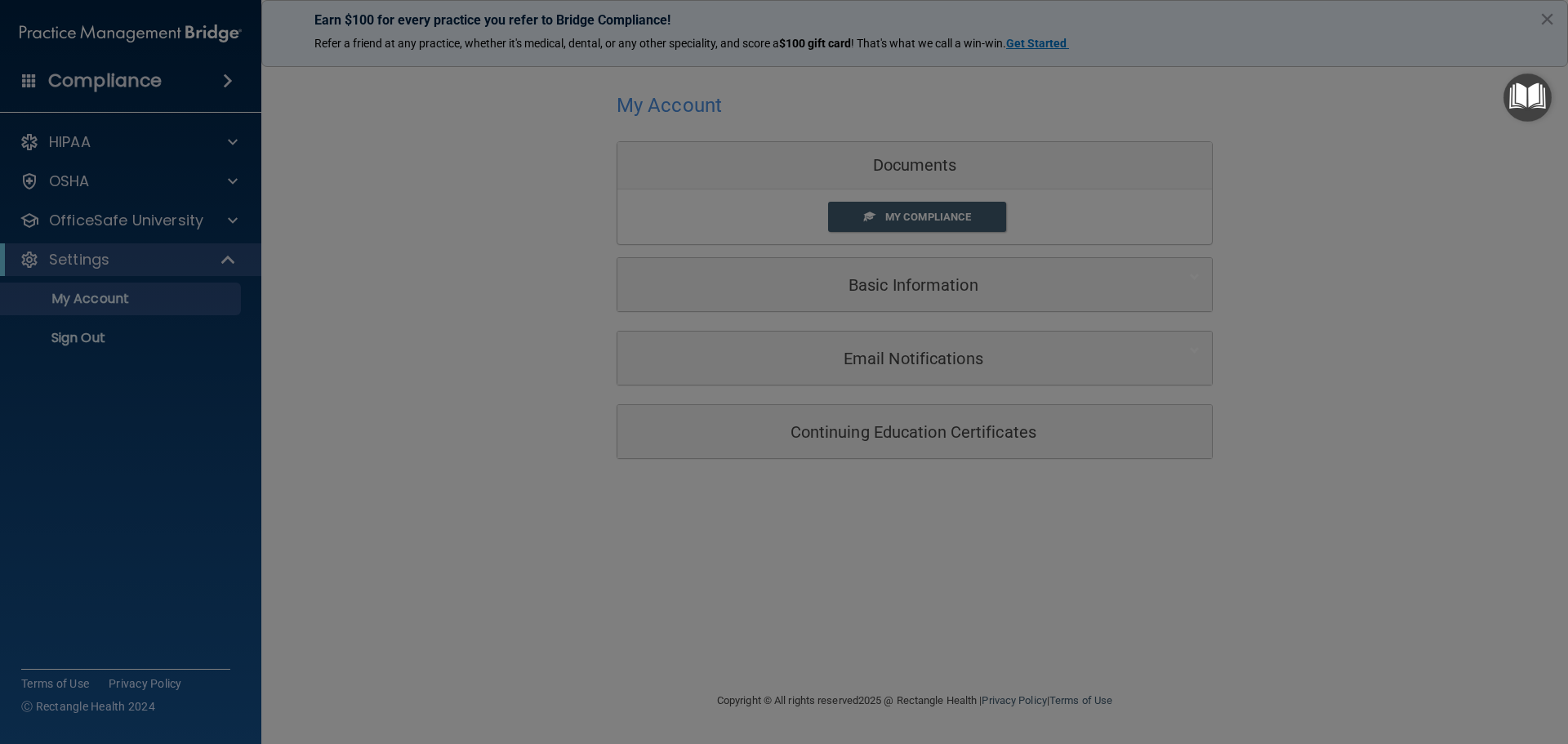
click at [363, 236] on div "[PERSON_NAME] Compliance Training Expires On Status Cont. Education Certificate…" at bounding box center [784, 372] width 1568 height 744
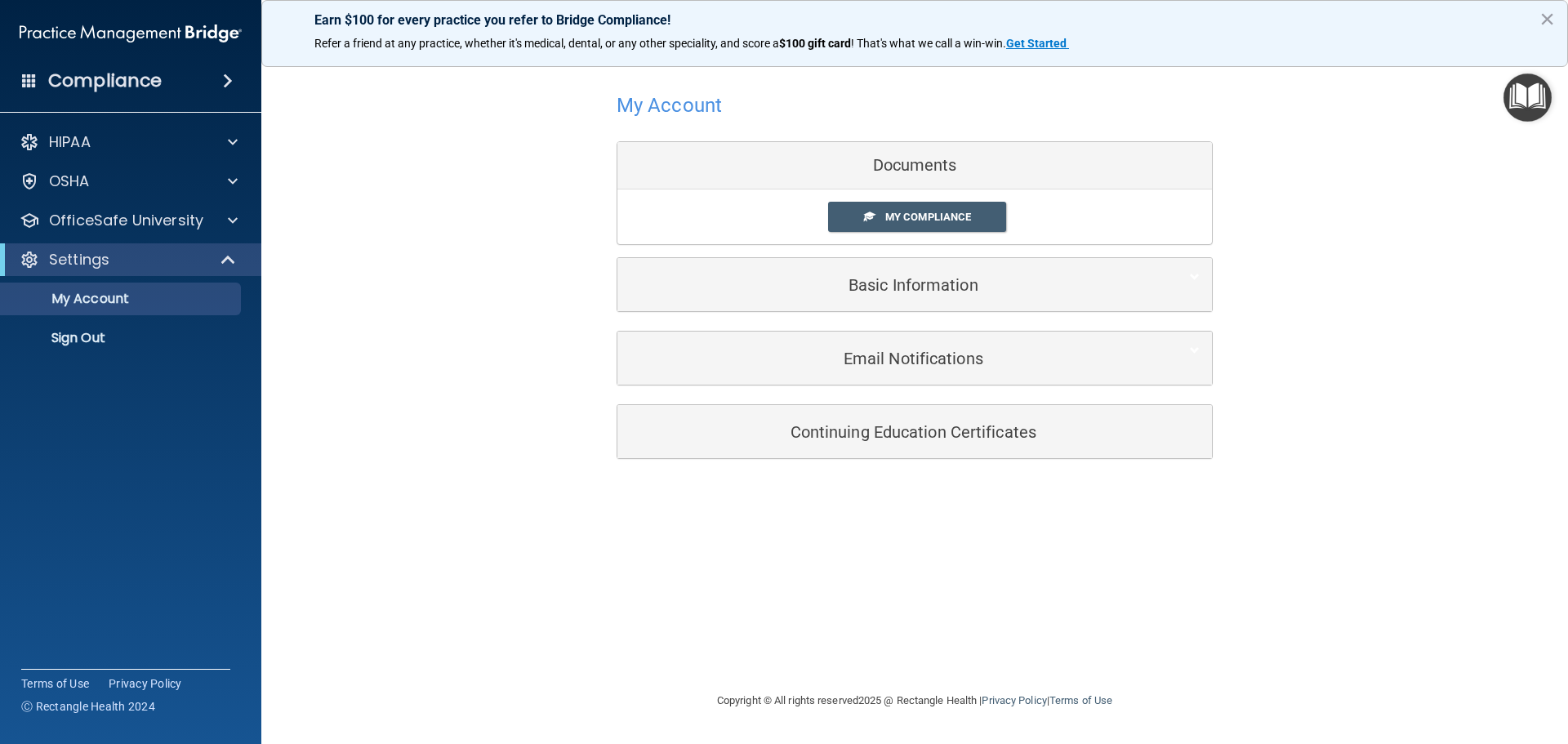
click at [894, 166] on div "Documents" at bounding box center [914, 166] width 595 height 47
click at [182, 146] on div "HIPAA" at bounding box center [108, 143] width 203 height 20
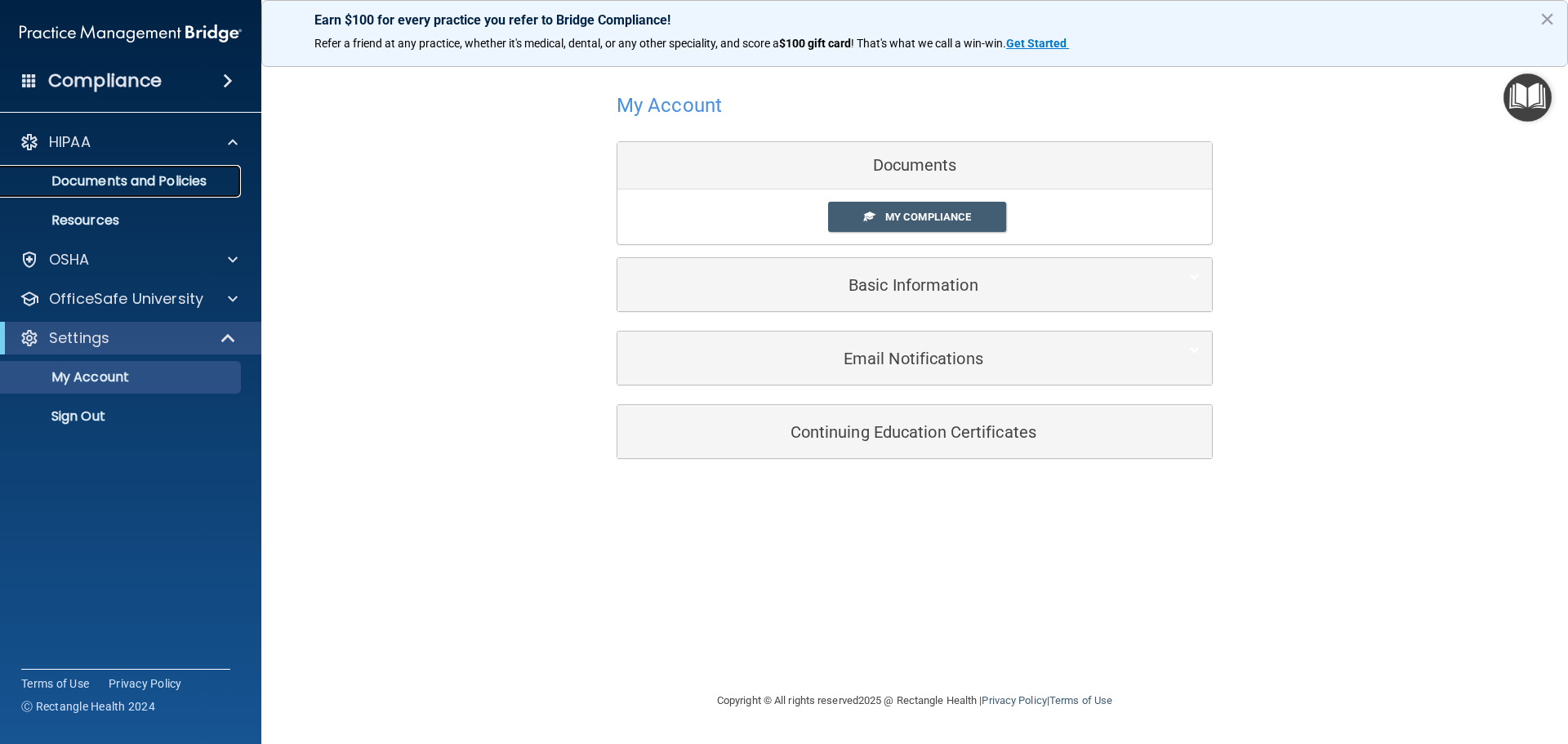
click at [217, 181] on p "Documents and Policies" at bounding box center [122, 181] width 223 height 17
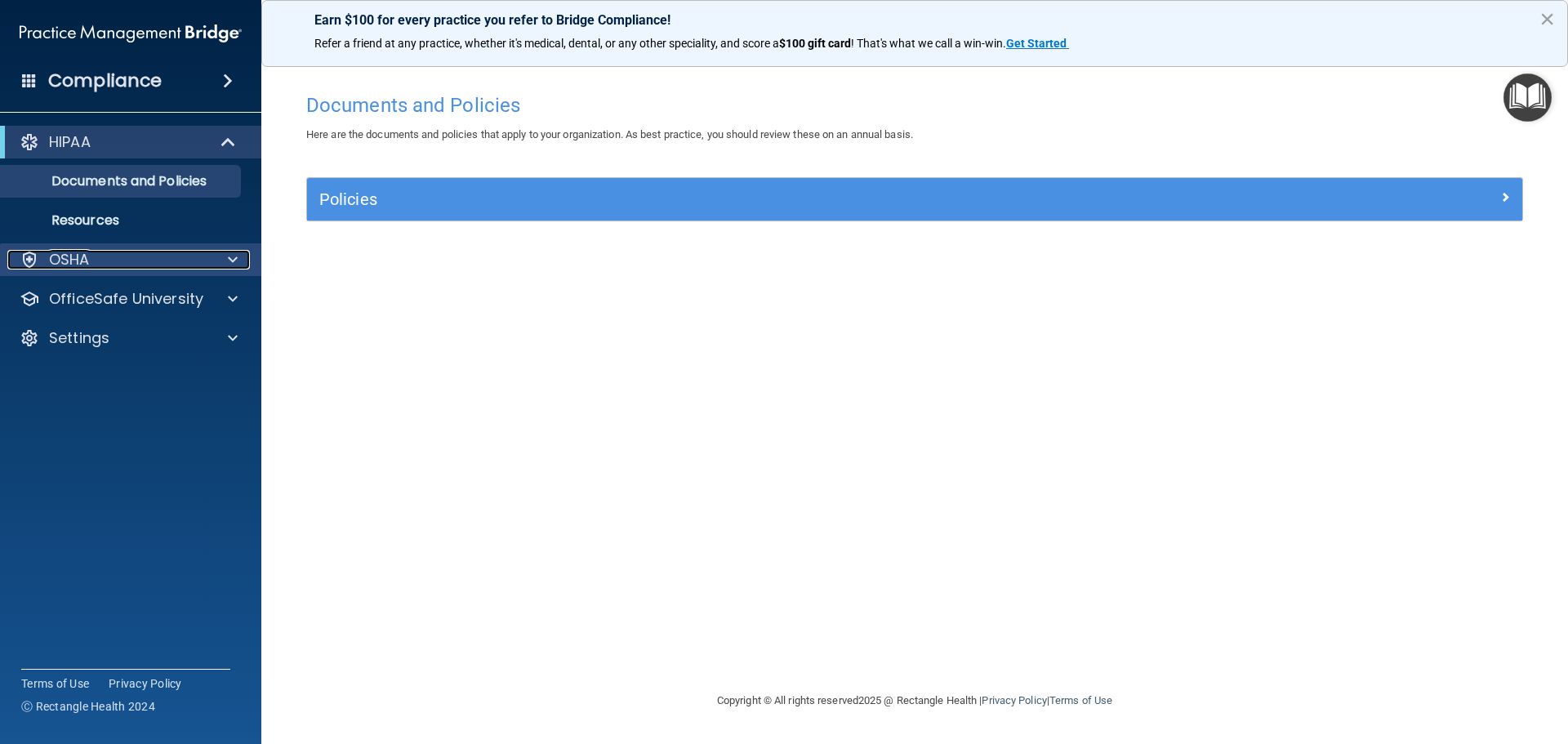
click at [231, 258] on span at bounding box center [233, 259] width 10 height 20
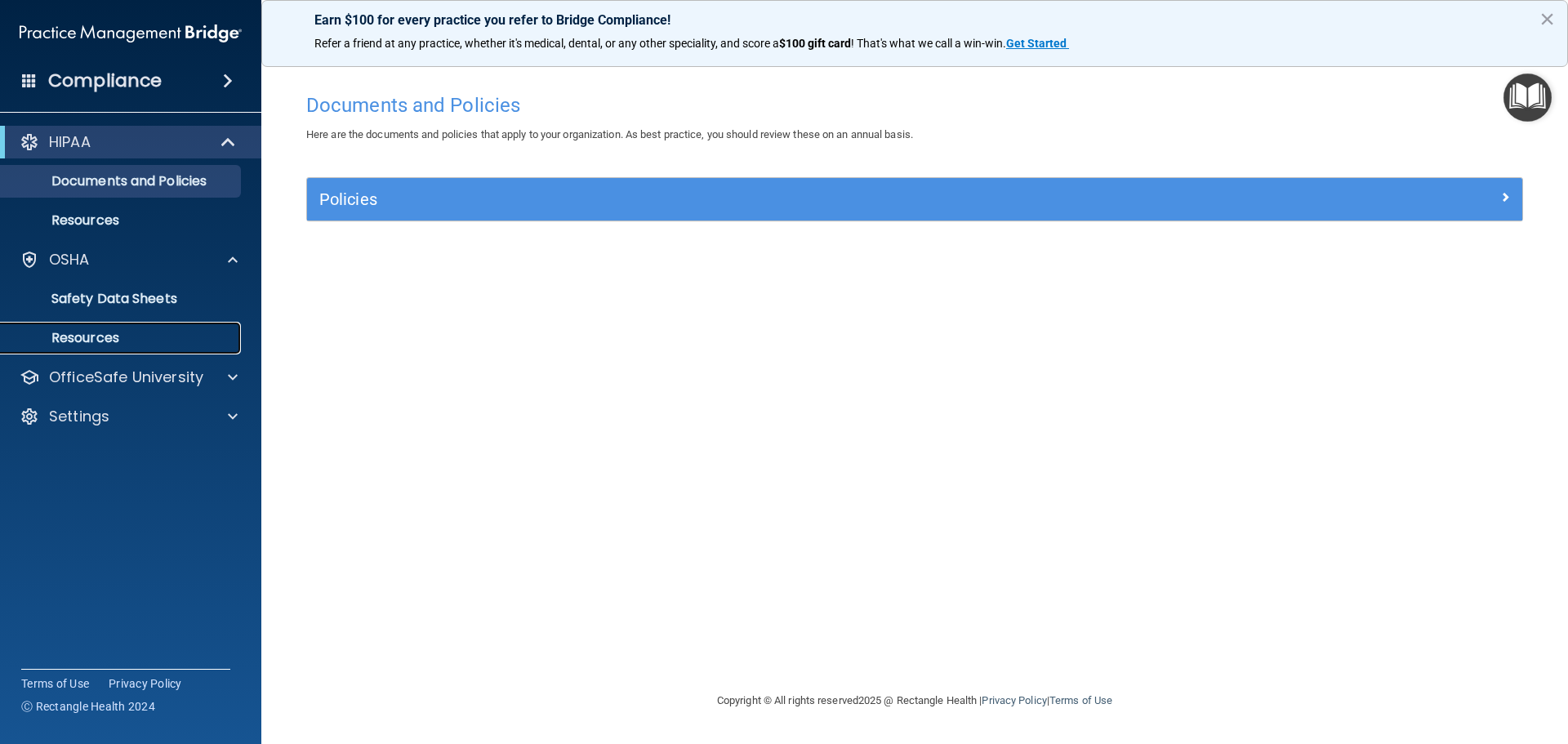
click at [175, 329] on link "Resources" at bounding box center [112, 337] width 258 height 32
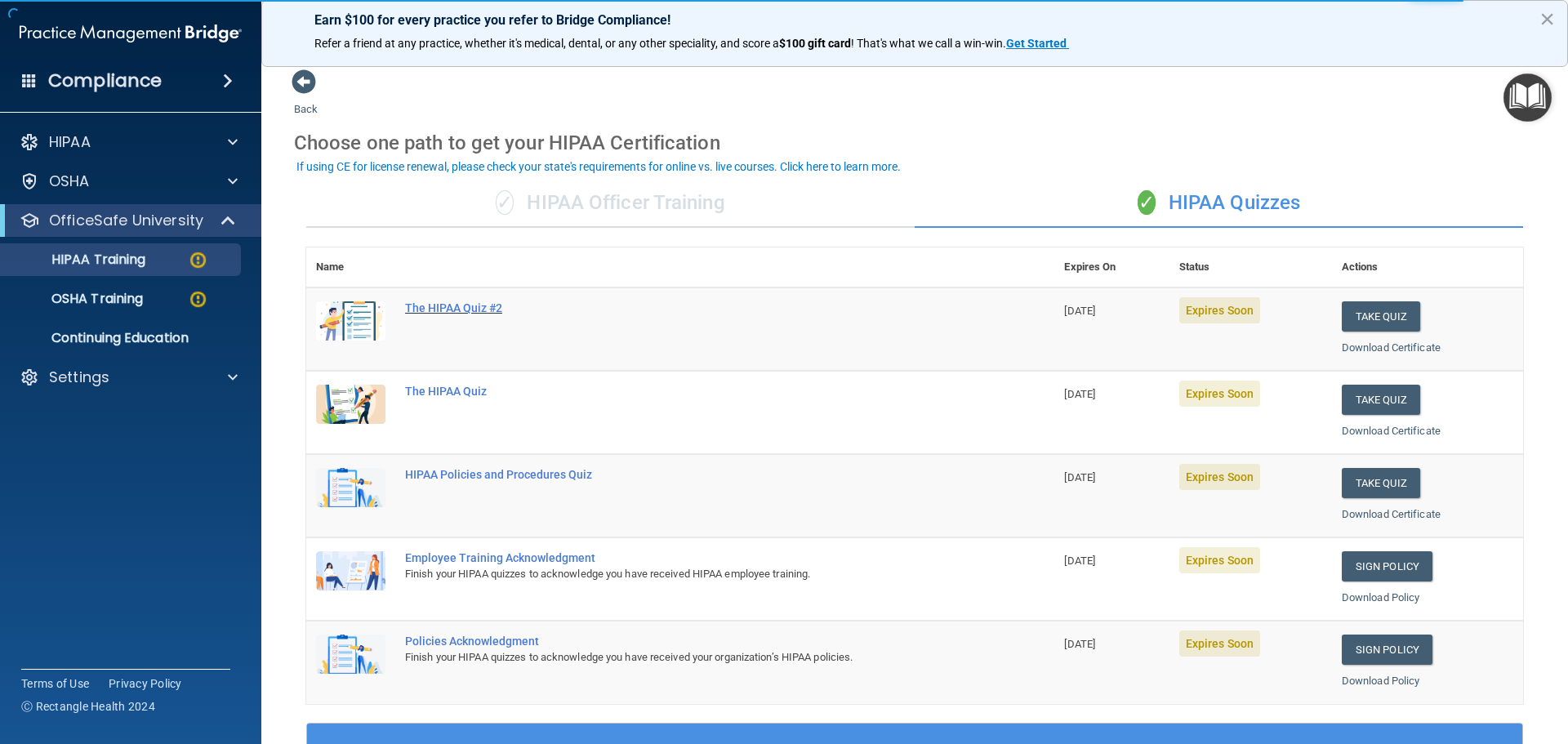
click at [436, 309] on div "The HIPAA Quiz #2" at bounding box center [688, 308] width 567 height 13
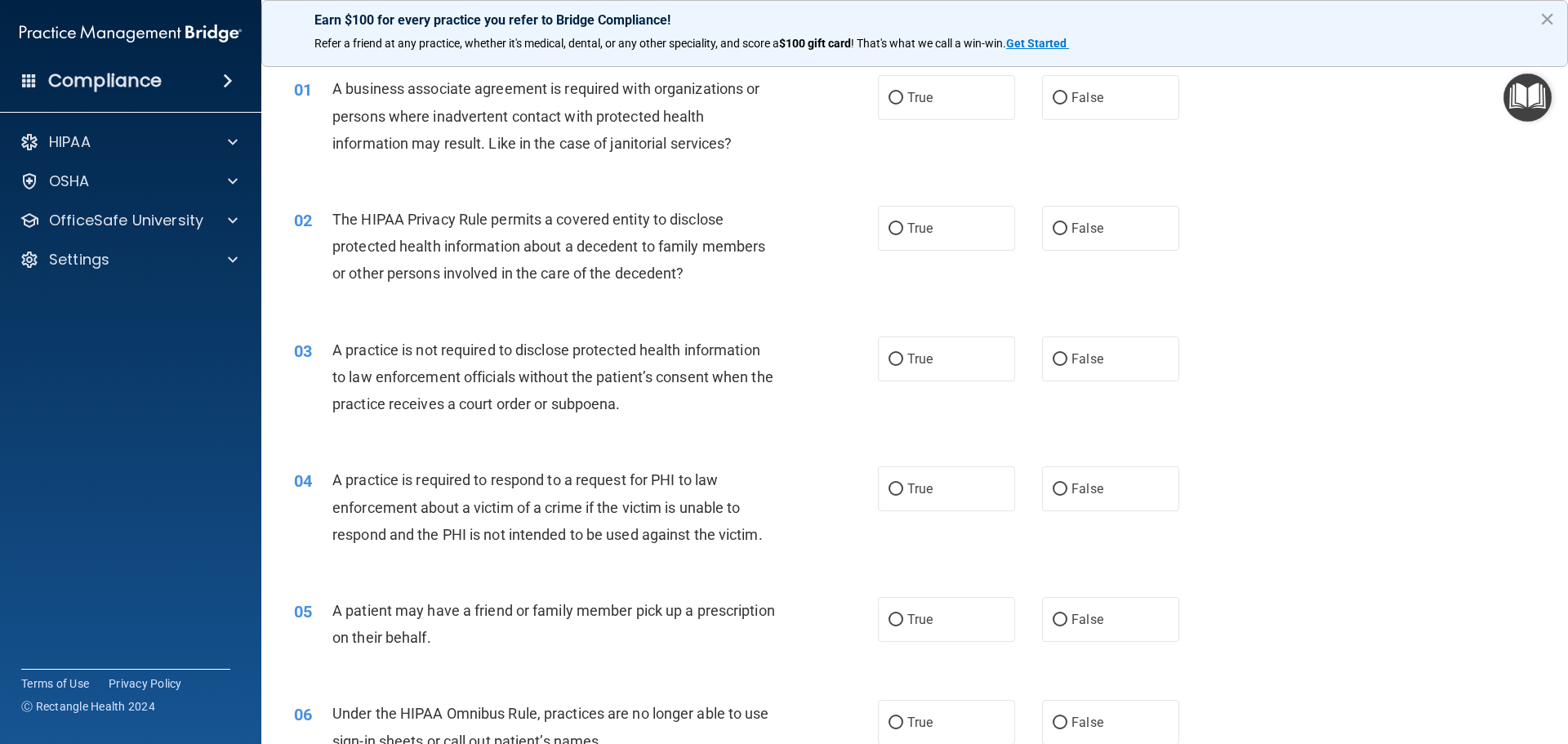
scroll to position [82, 0]
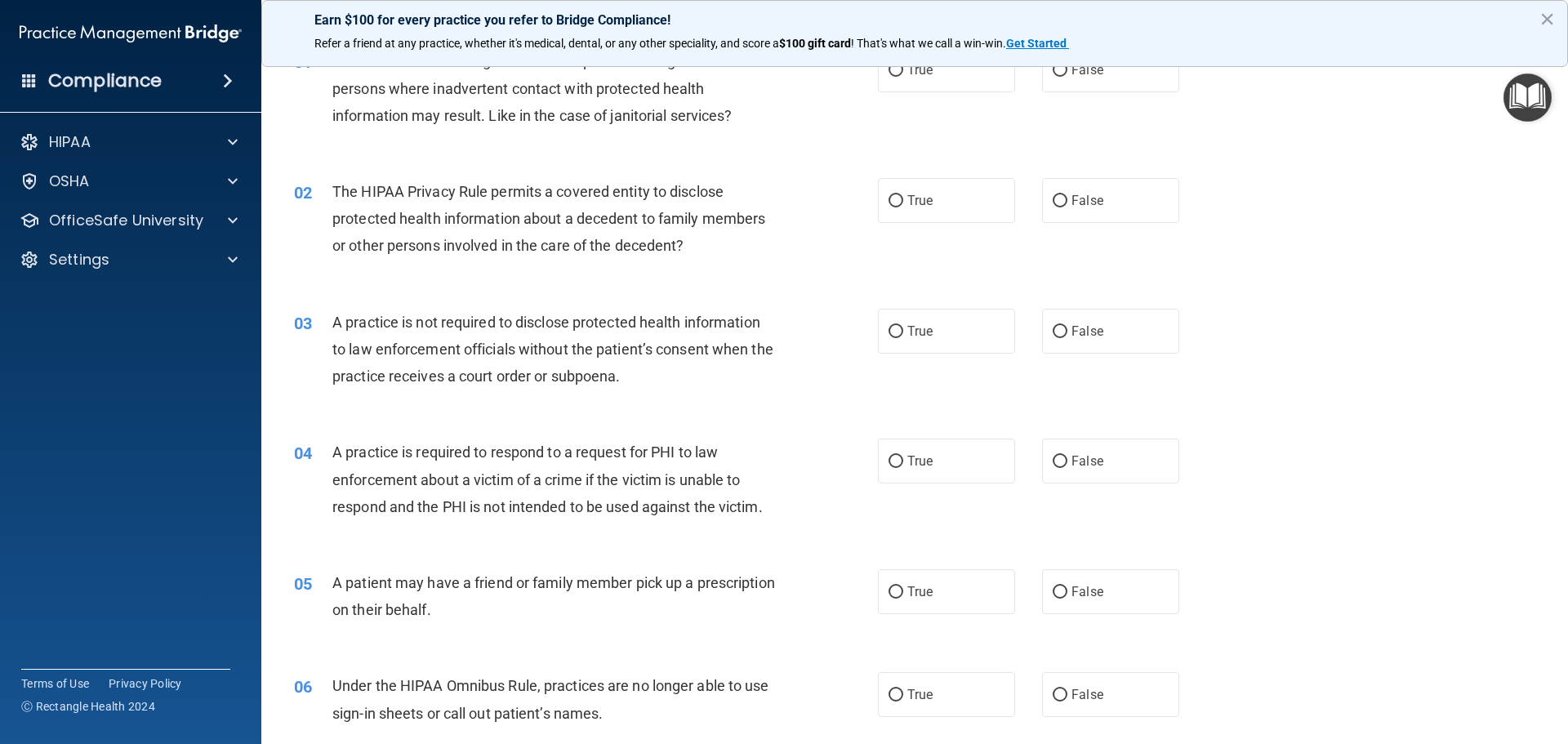
click at [1555, 118] on main "- The HIPAA Quiz #2 This quiz doesn’t expire until 10/07/2025. Are you sure you…" at bounding box center [914, 398] width 1307 height 692
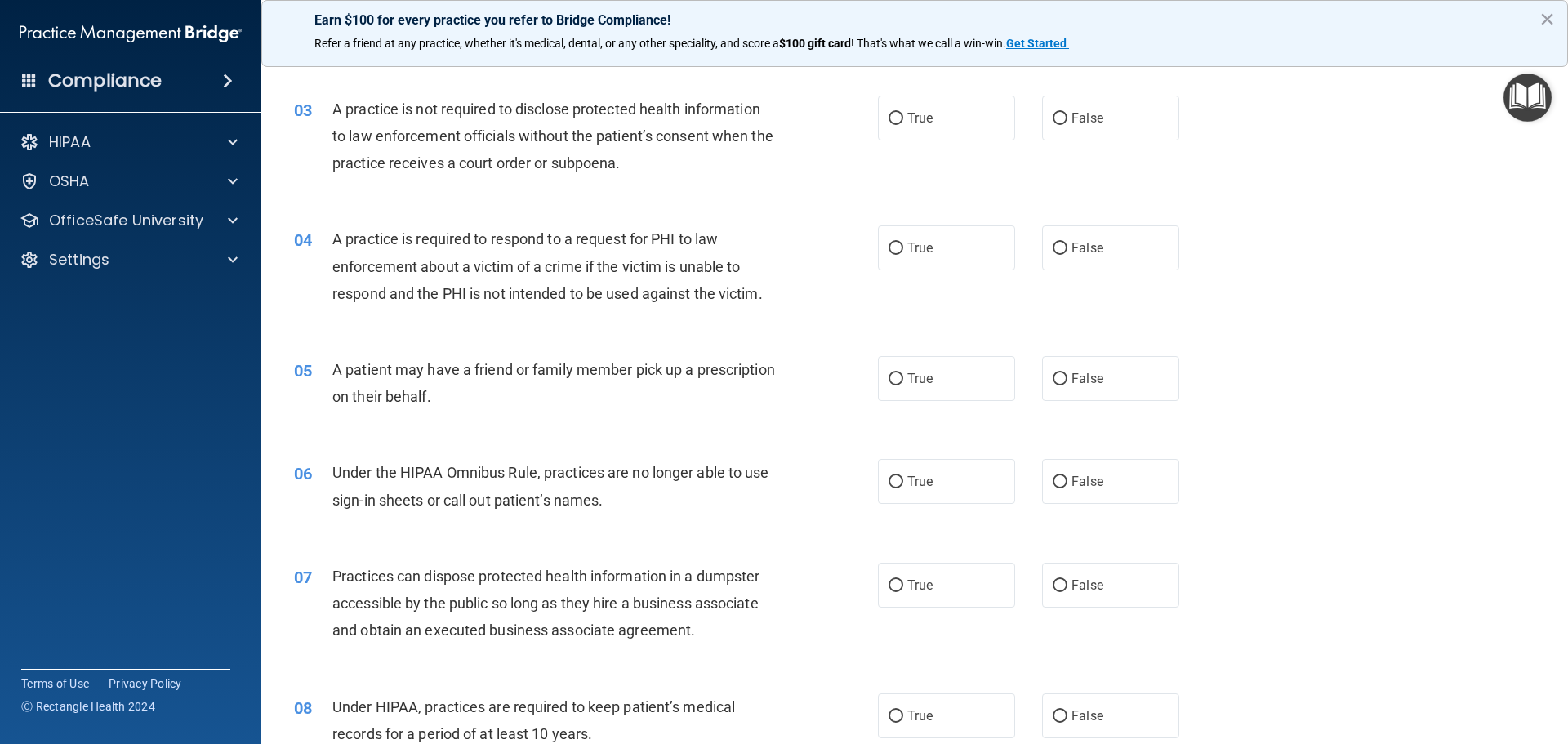
scroll to position [0, 0]
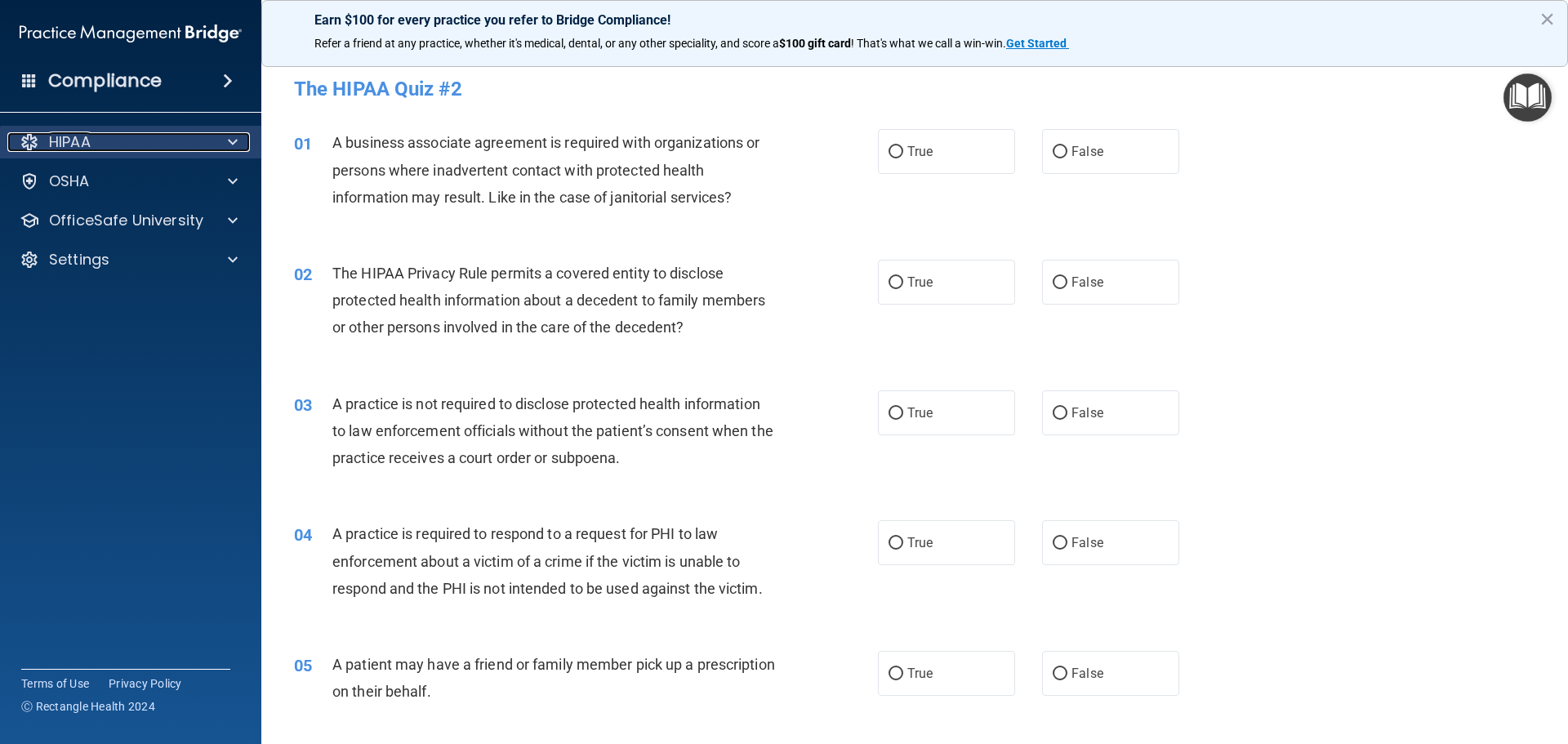
click at [83, 147] on p "HIPAA" at bounding box center [70, 143] width 41 height 20
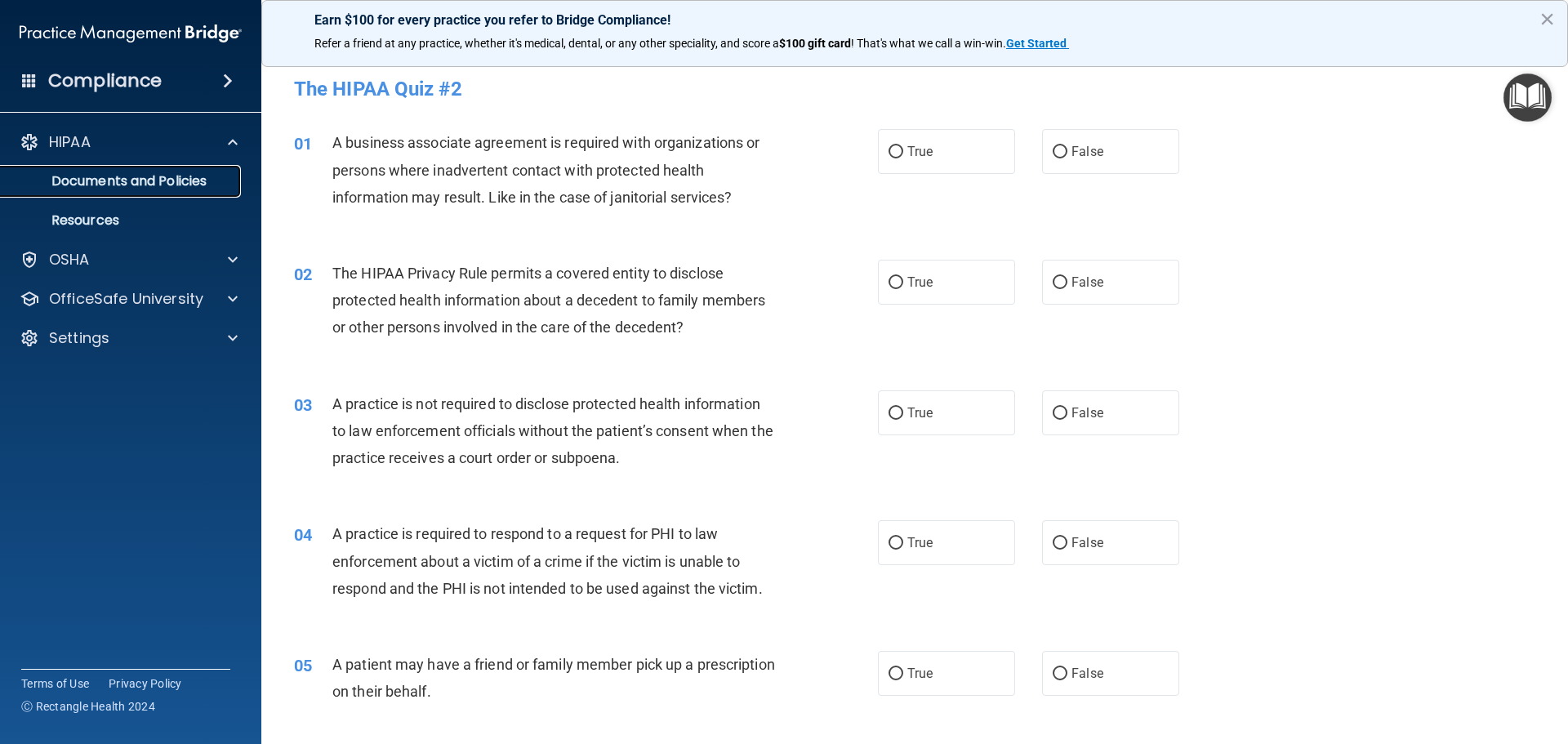
click at [100, 180] on p "Documents and Policies" at bounding box center [122, 181] width 223 height 17
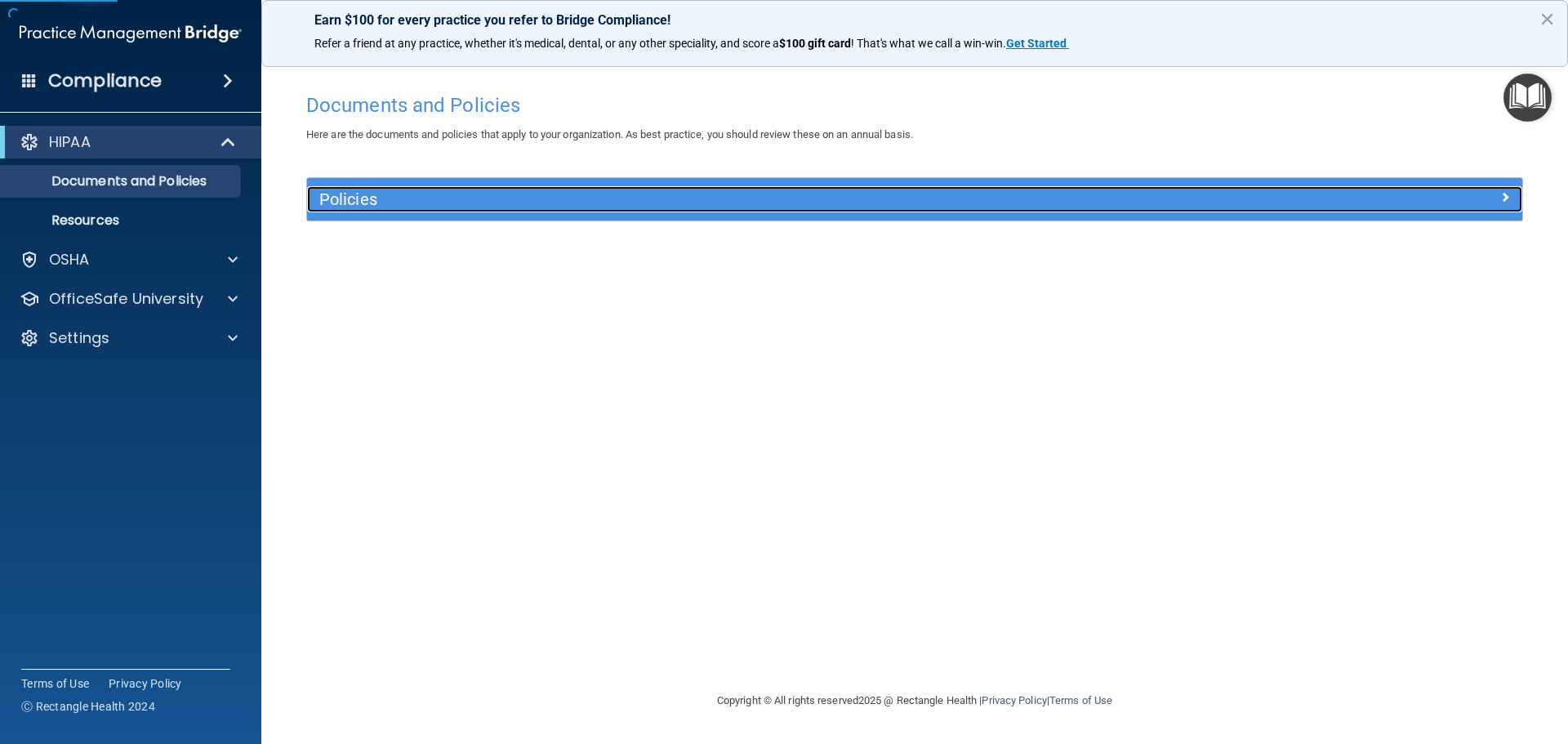
click at [337, 192] on h5 "Policies" at bounding box center [763, 200] width 887 height 18
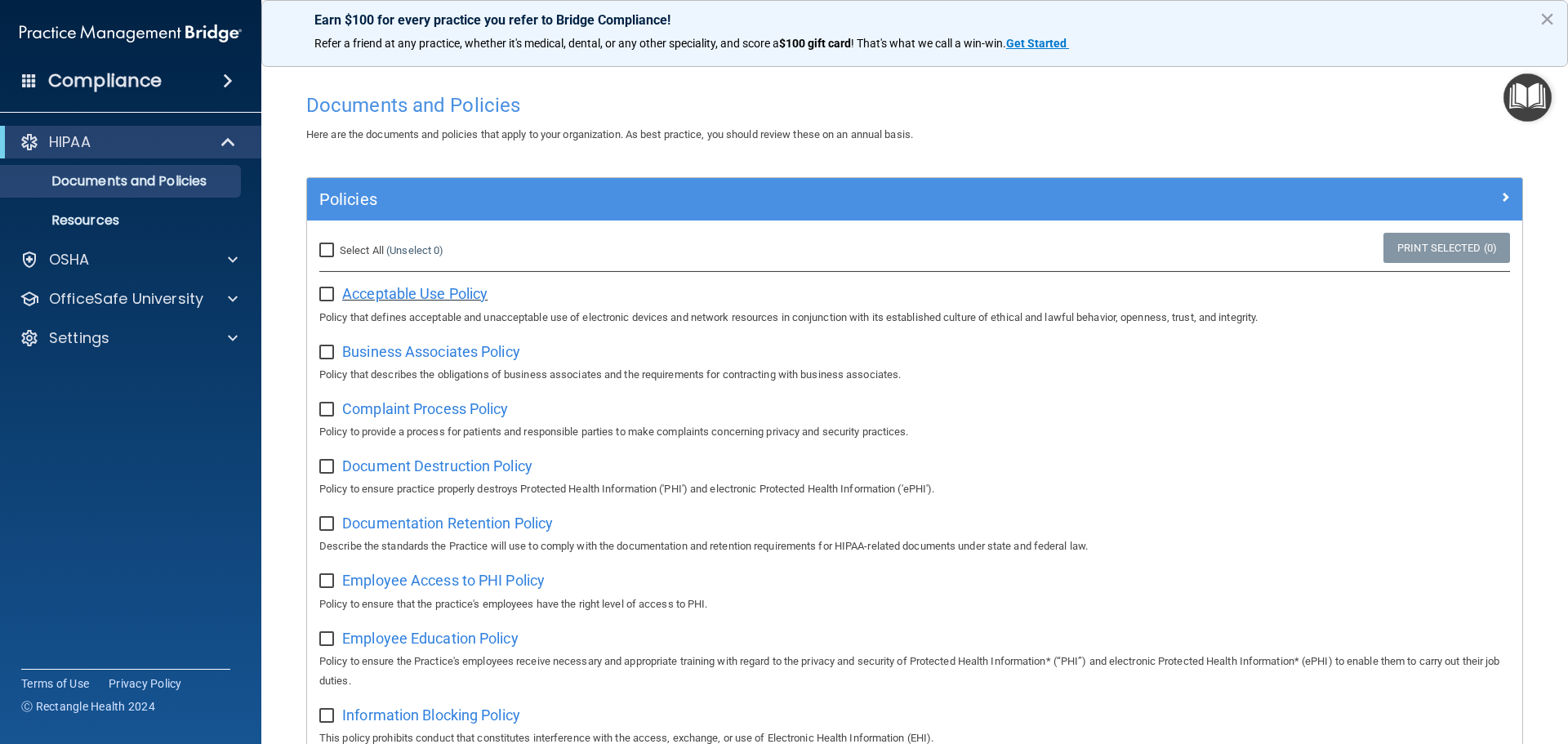
click at [412, 296] on span "Acceptable Use Policy" at bounding box center [415, 293] width 145 height 17
click at [110, 266] on div "OSHA" at bounding box center [108, 259] width 203 height 20
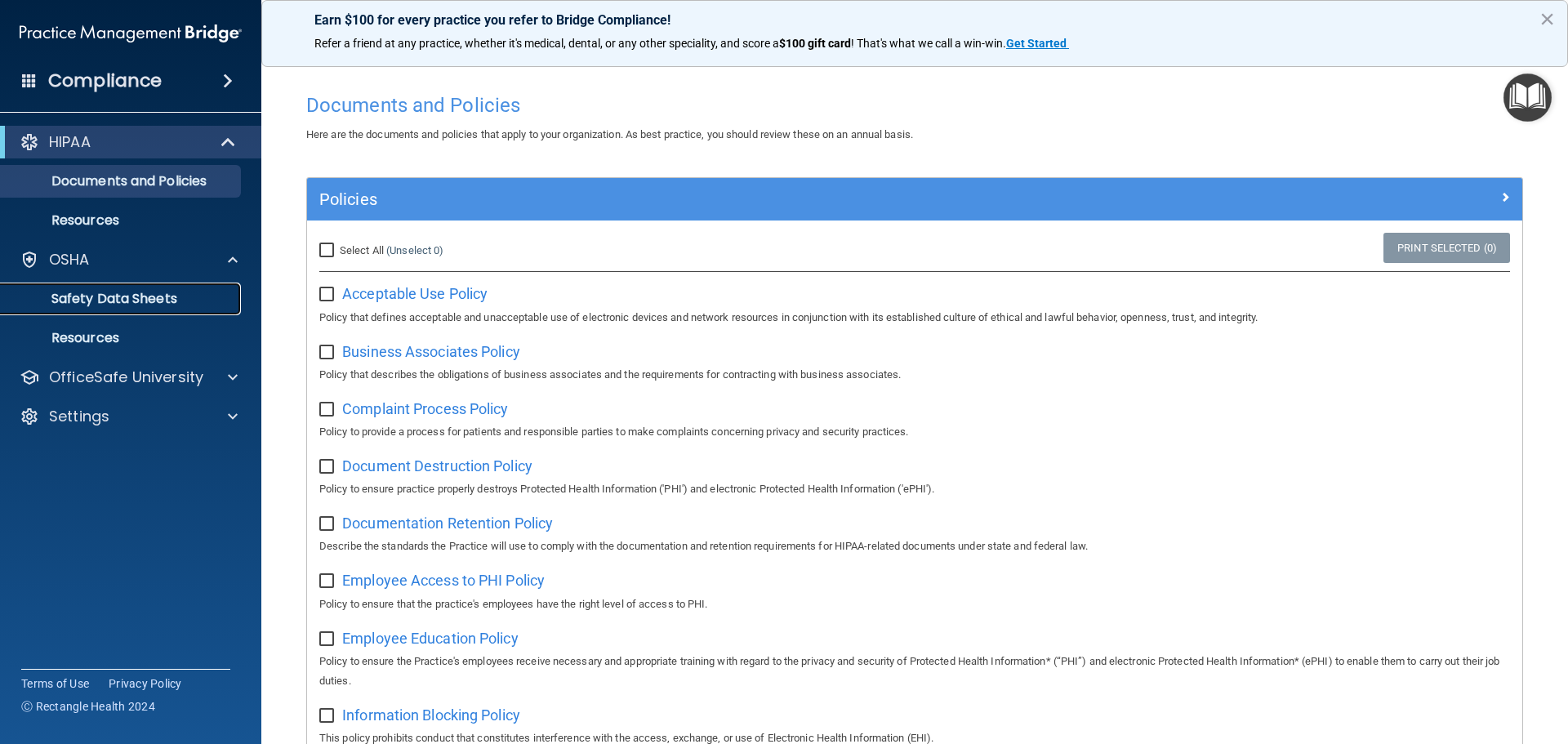
click at [97, 308] on link "Safety Data Sheets" at bounding box center [112, 298] width 258 height 32
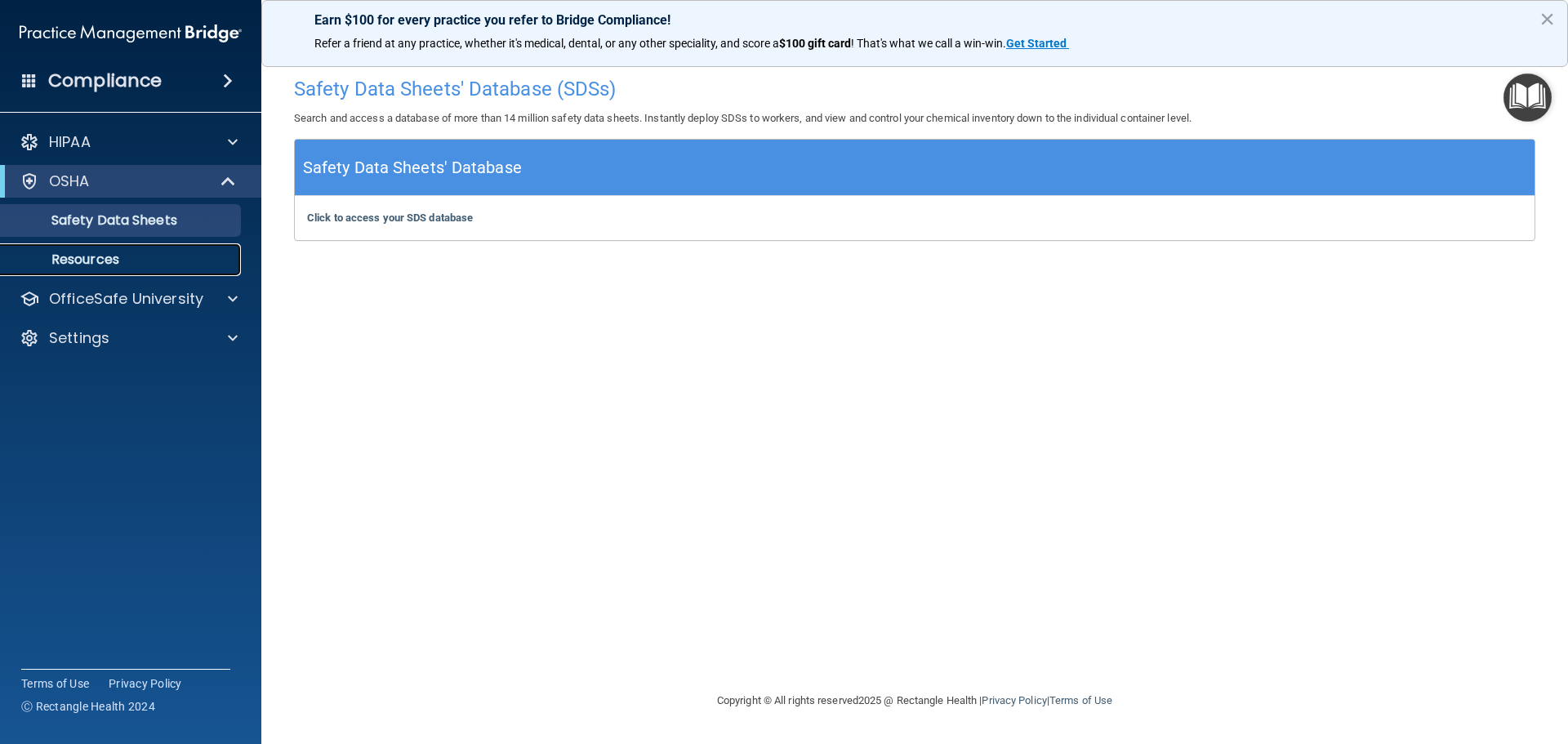
click at [85, 268] on link "Resources" at bounding box center [112, 259] width 258 height 32
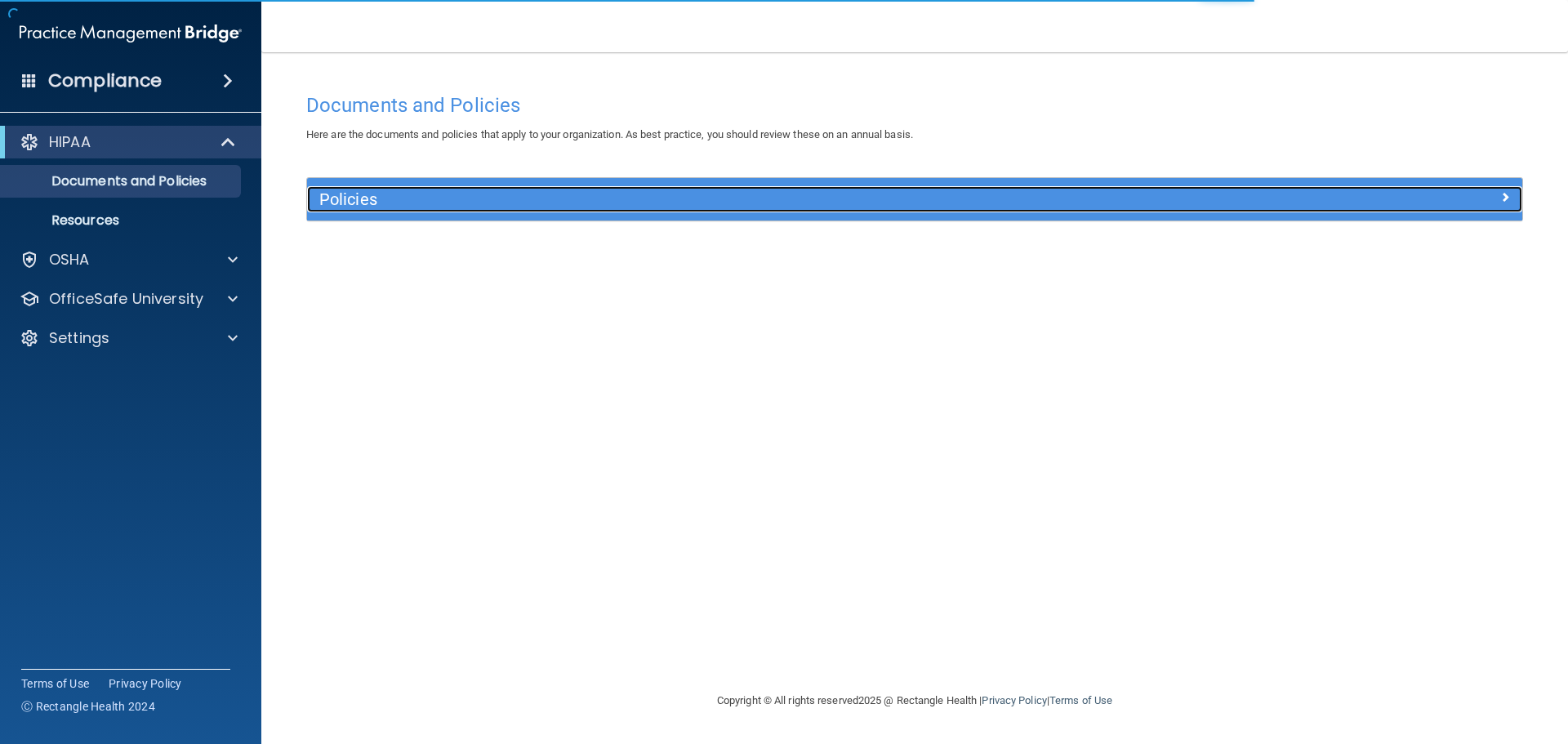
click at [344, 199] on h5 "Policies" at bounding box center [763, 200] width 887 height 18
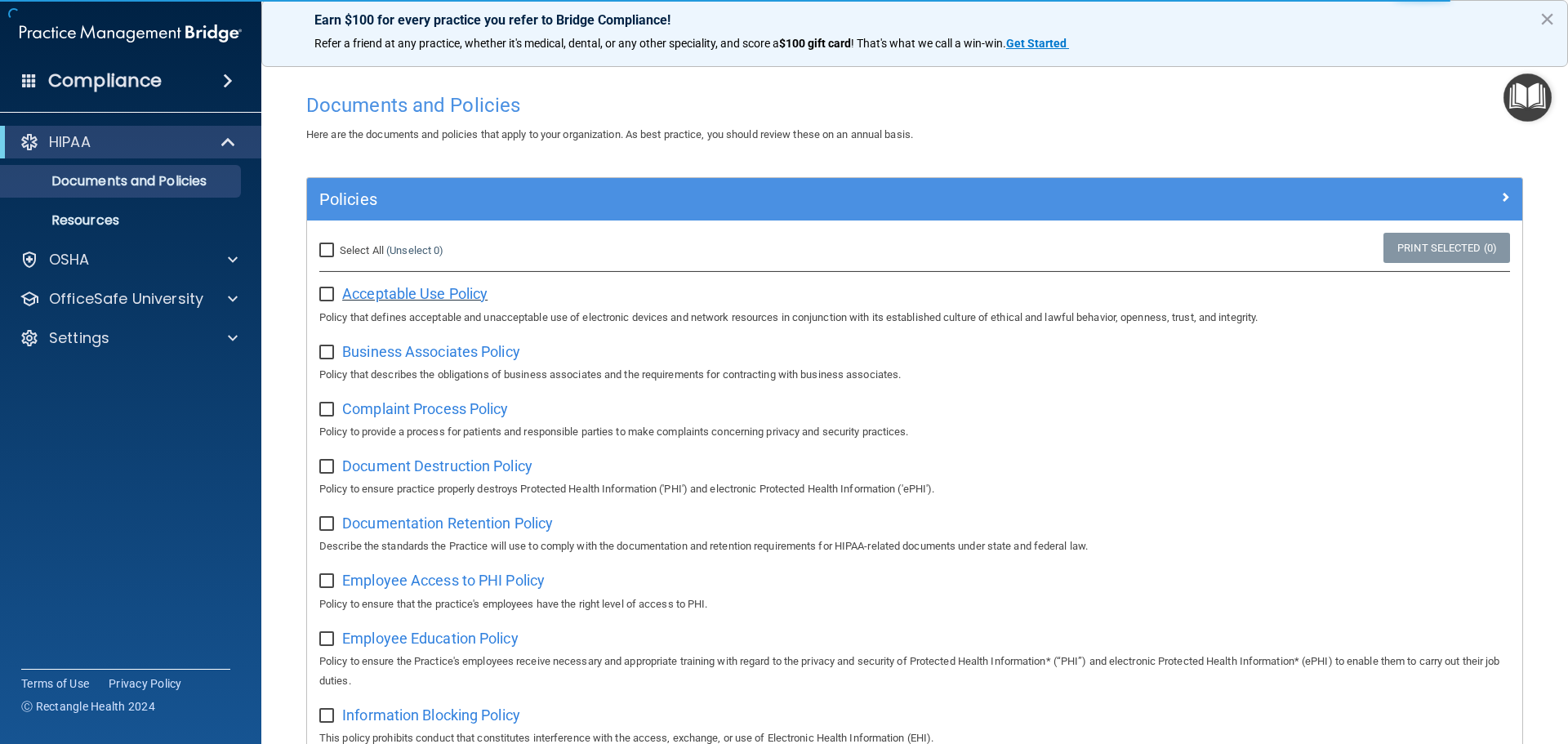
click at [374, 302] on span "Acceptable Use Policy" at bounding box center [415, 293] width 145 height 17
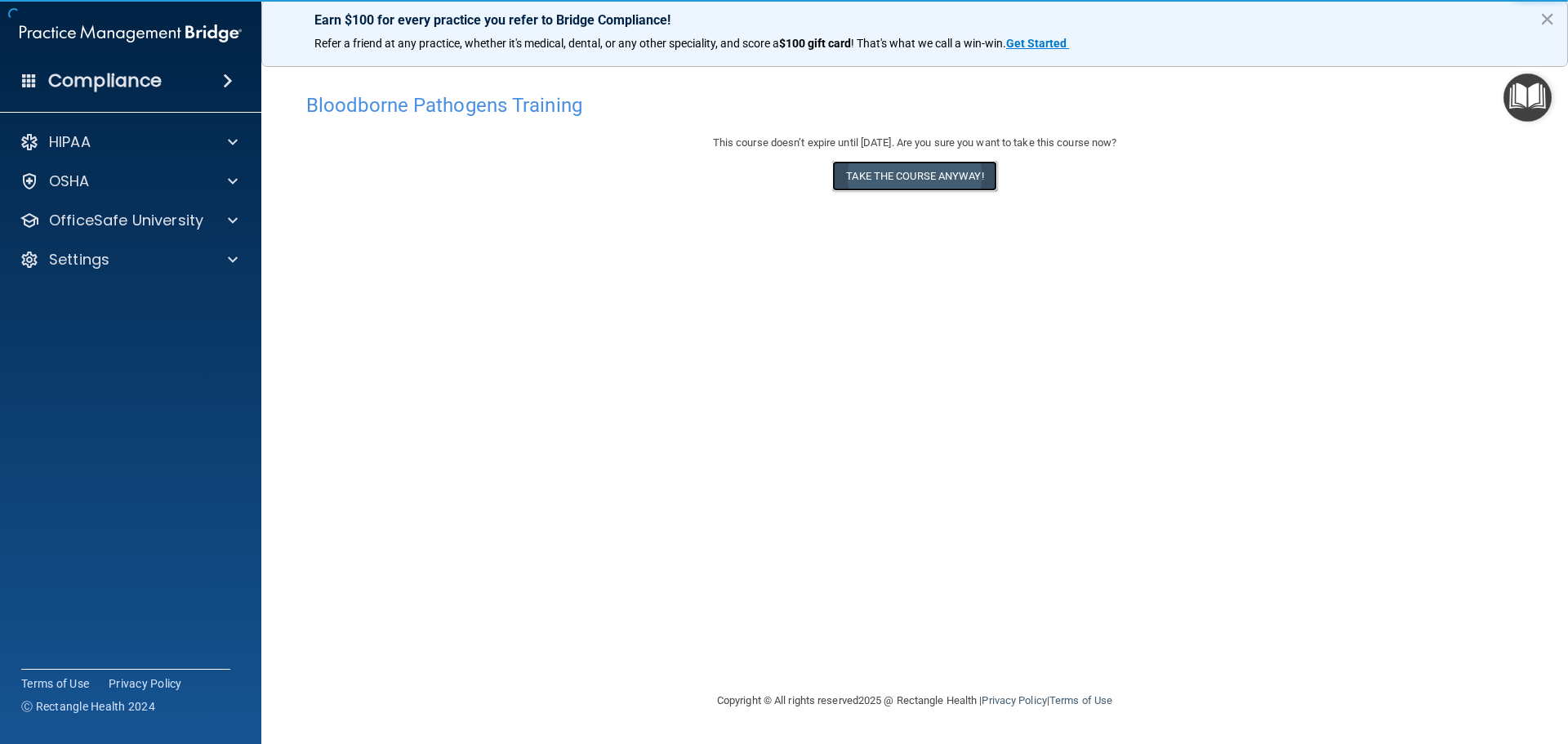
click at [898, 174] on button "Take the course anyway!" at bounding box center [913, 176] width 164 height 30
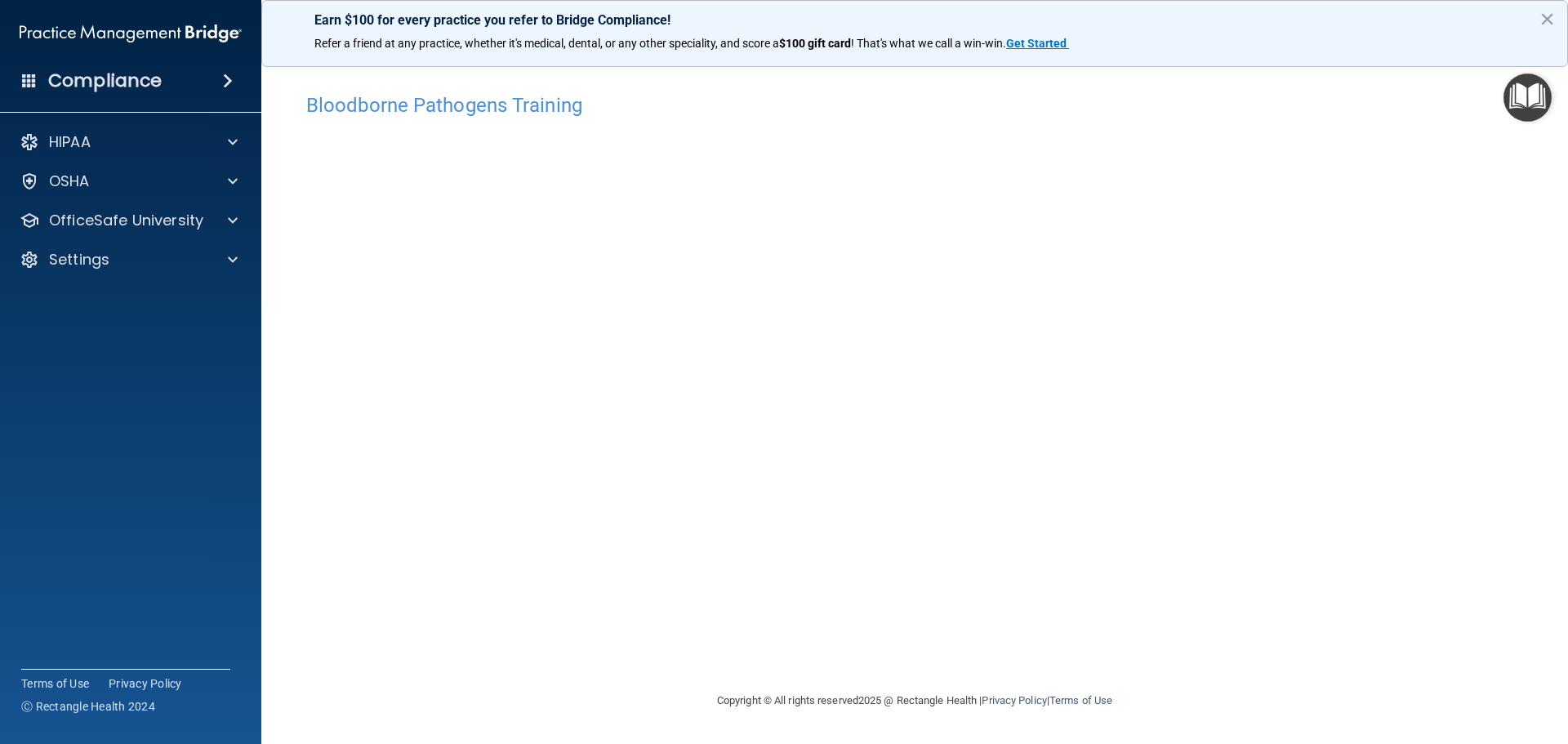
click at [1531, 99] on img "Open Resource Center" at bounding box center [1527, 97] width 48 height 48
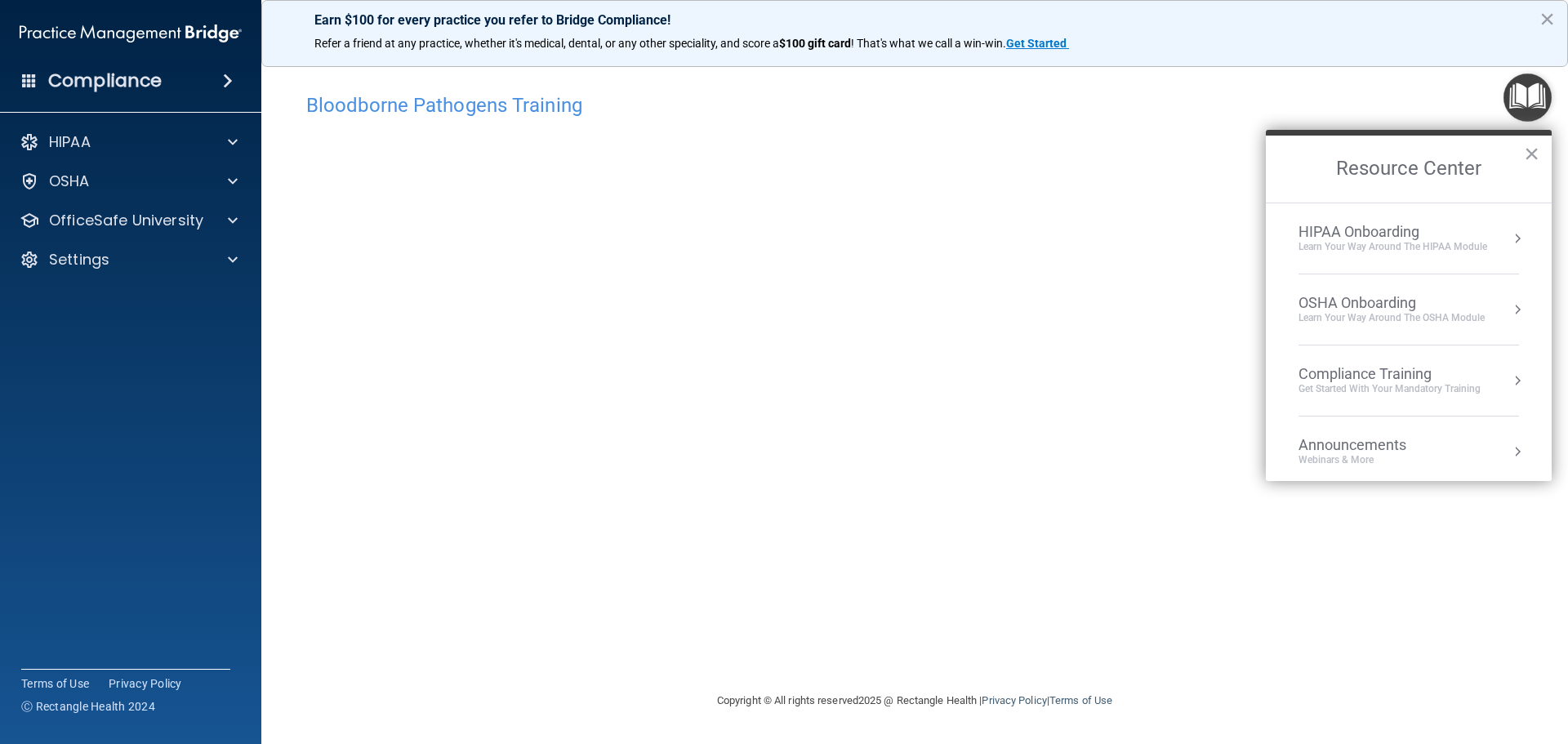
click at [1357, 238] on div "HIPAA Onboarding" at bounding box center [1393, 232] width 189 height 18
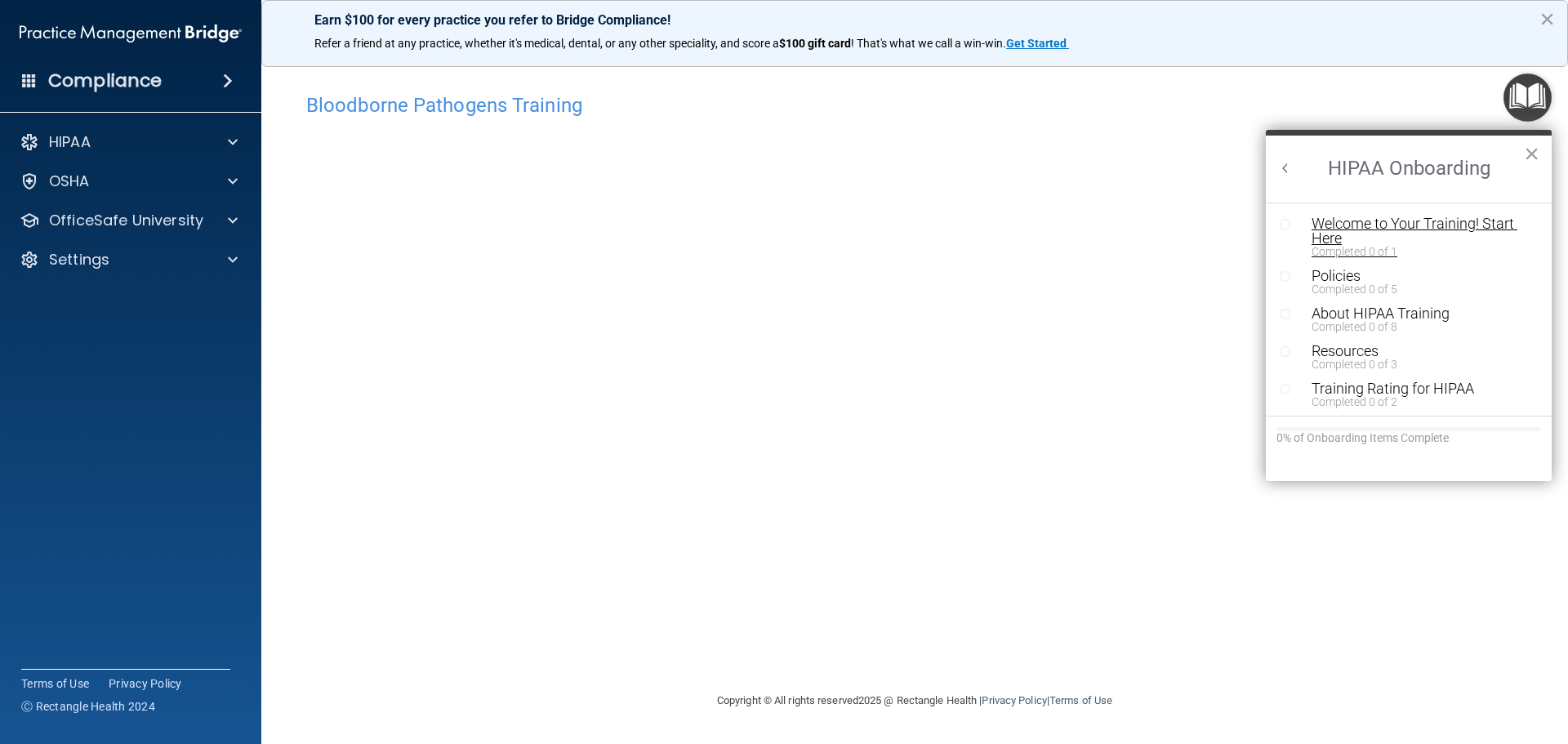
click at [1418, 219] on div "Welcome to Your Training! Start Here" at bounding box center [1415, 231] width 206 height 29
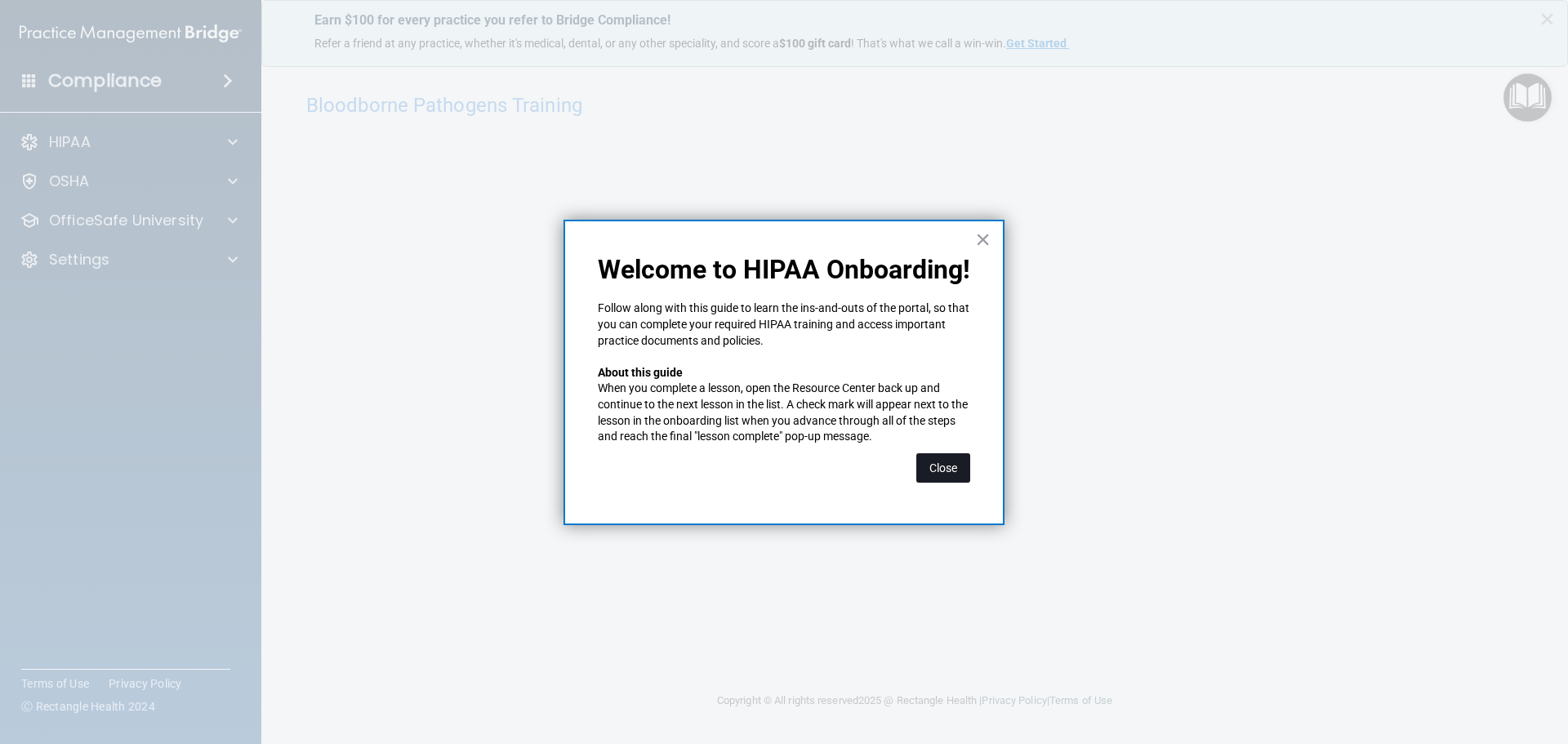
click at [956, 465] on button "Close" at bounding box center [943, 468] width 54 height 29
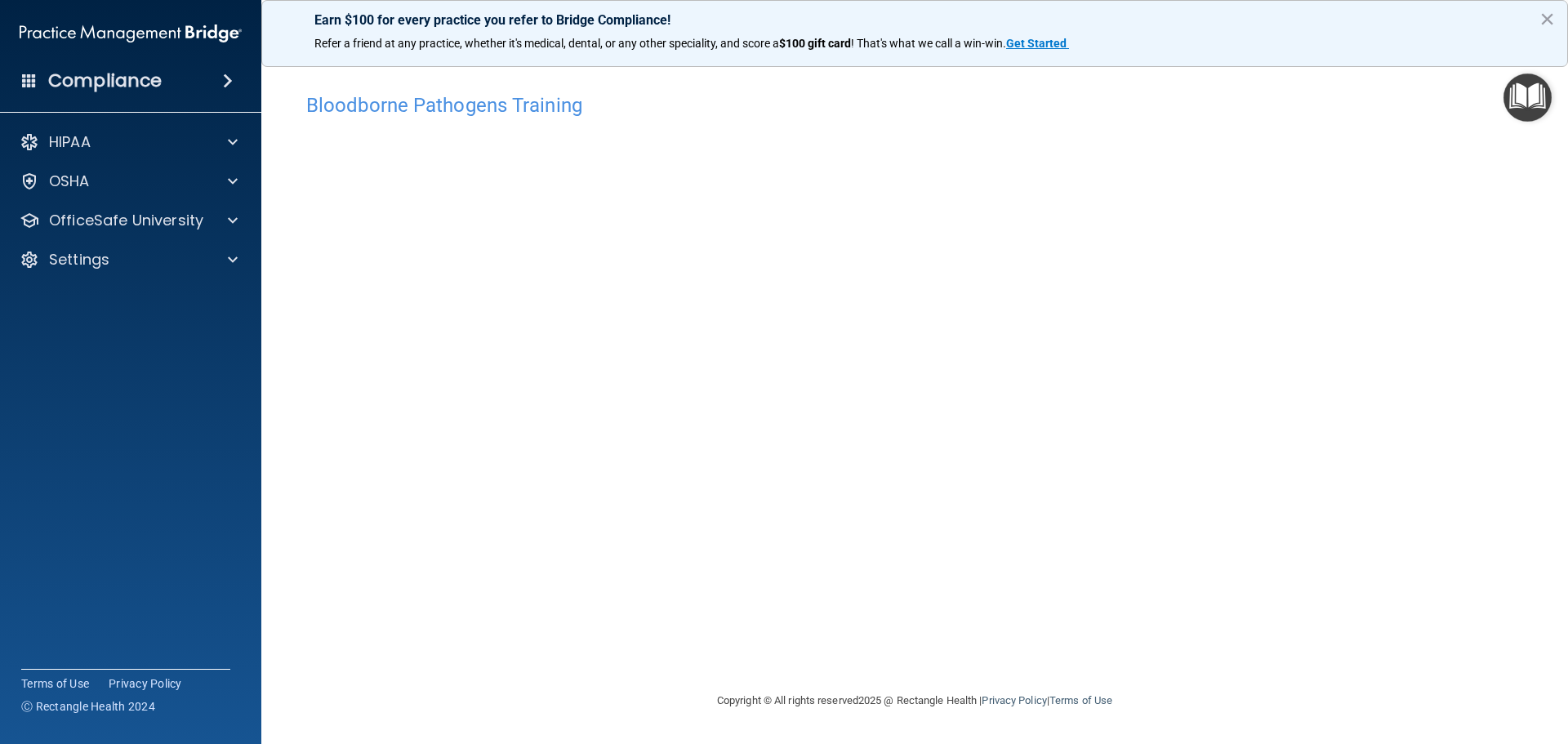
click at [1522, 101] on img "Open Resource Center" at bounding box center [1527, 97] width 48 height 48
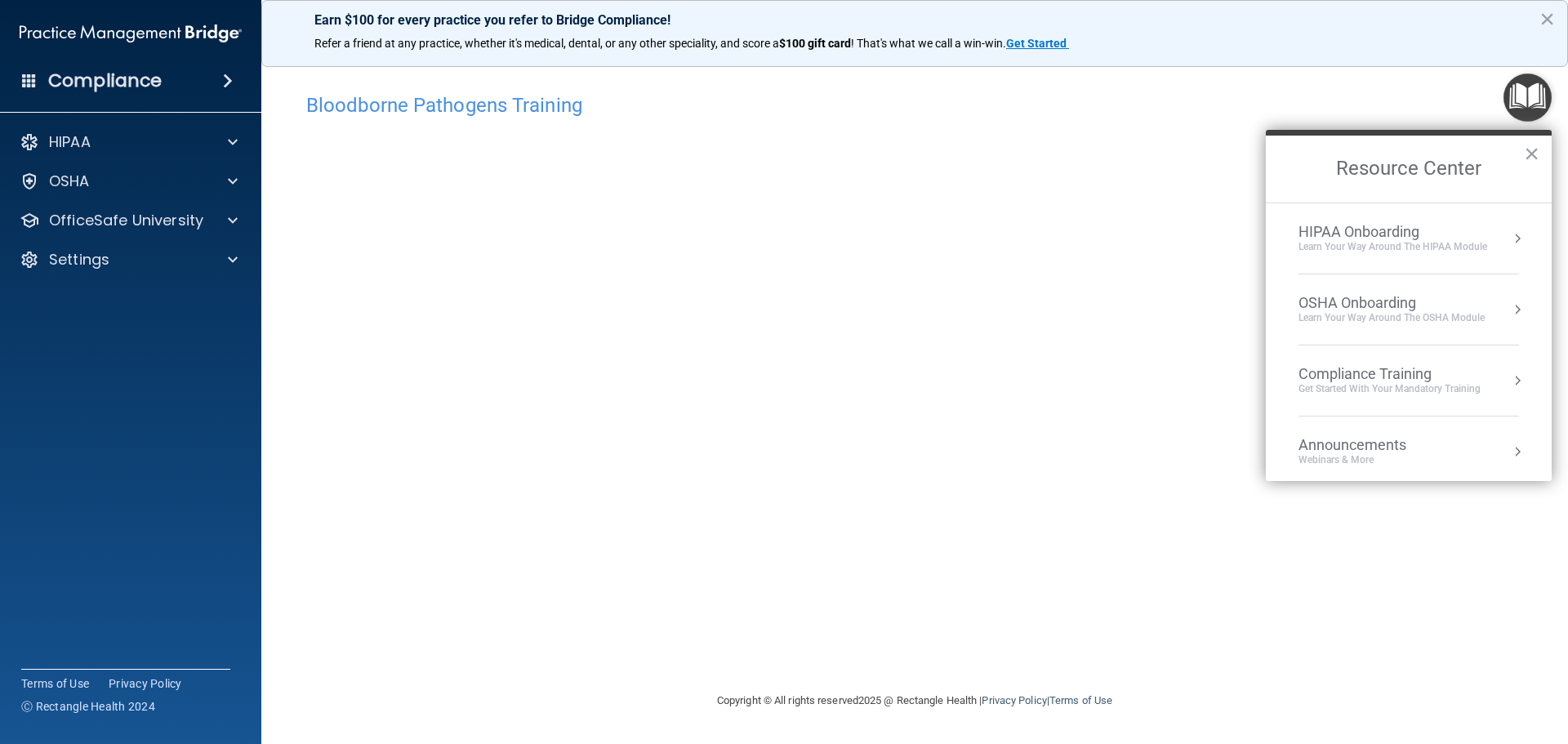
click at [1363, 95] on h4 "Bloodborne Pathogens Training" at bounding box center [914, 105] width 1217 height 22
click at [1537, 156] on button "×" at bounding box center [1532, 153] width 16 height 27
